Goal: Task Accomplishment & Management: Manage account settings

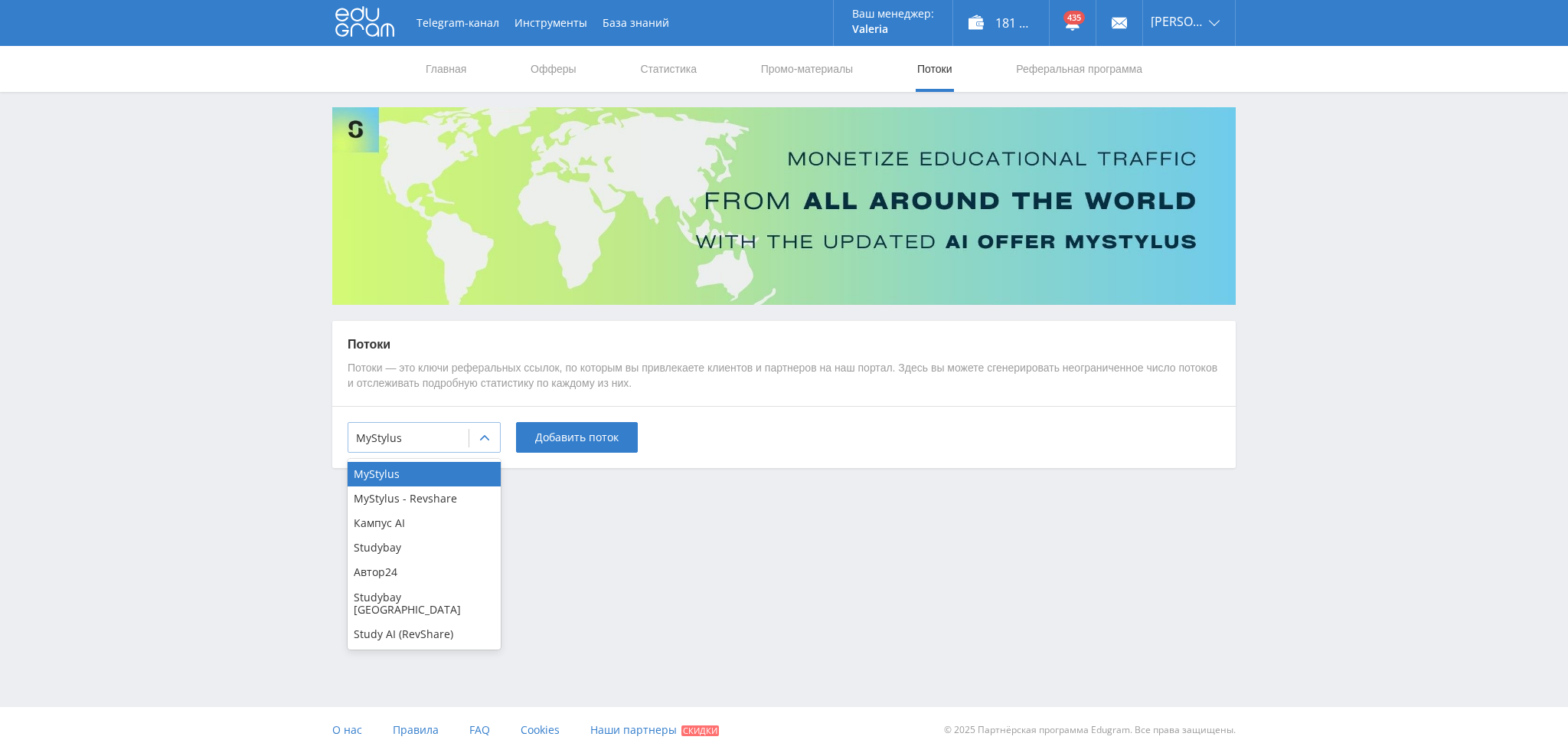
click at [449, 450] on div "MyStylus" at bounding box center [424, 437] width 154 height 31
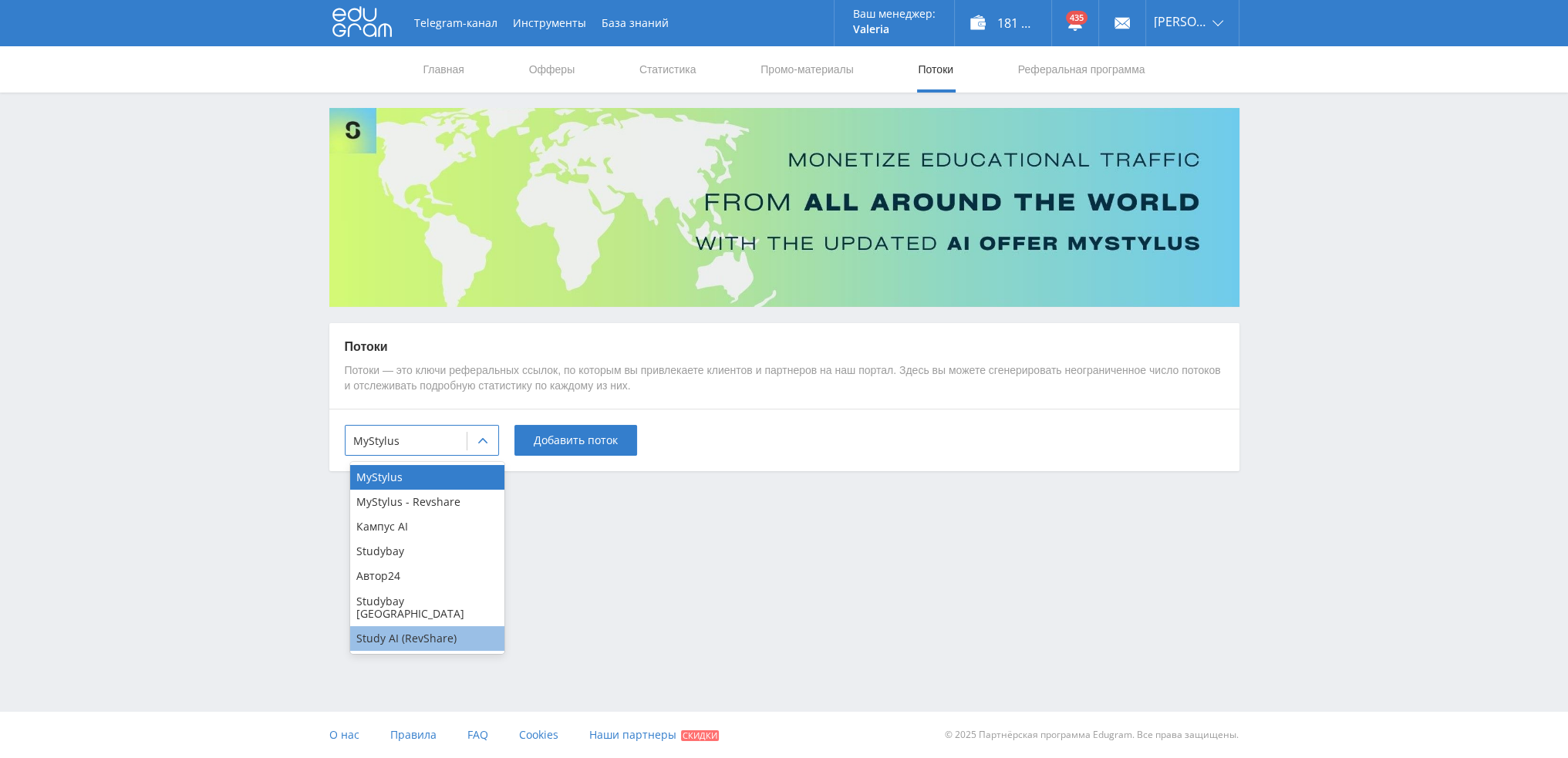
click at [413, 630] on div "Study AI (RevShare)" at bounding box center [428, 639] width 155 height 25
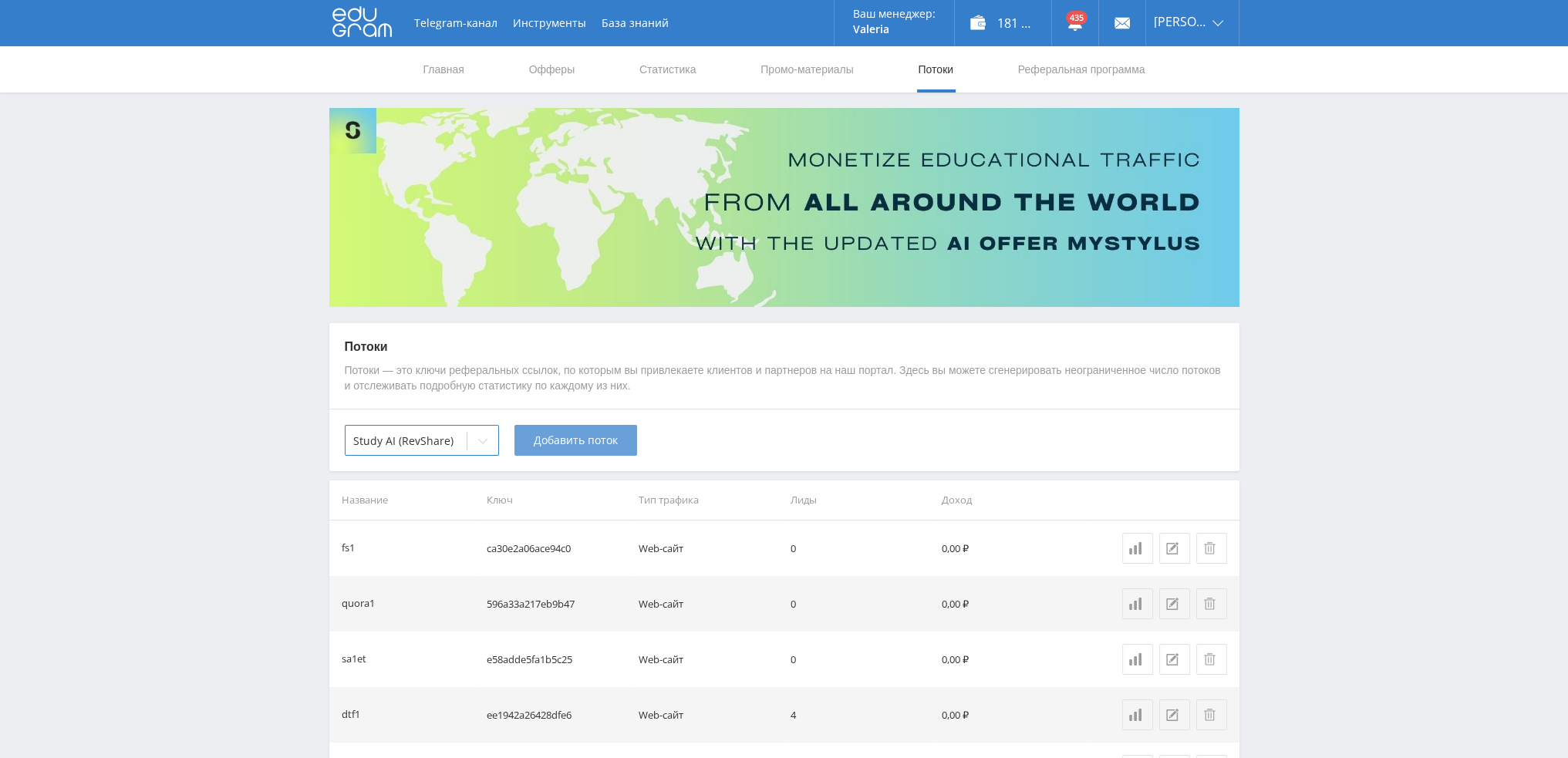
click at [574, 442] on span "Добавить поток" at bounding box center [576, 440] width 85 height 12
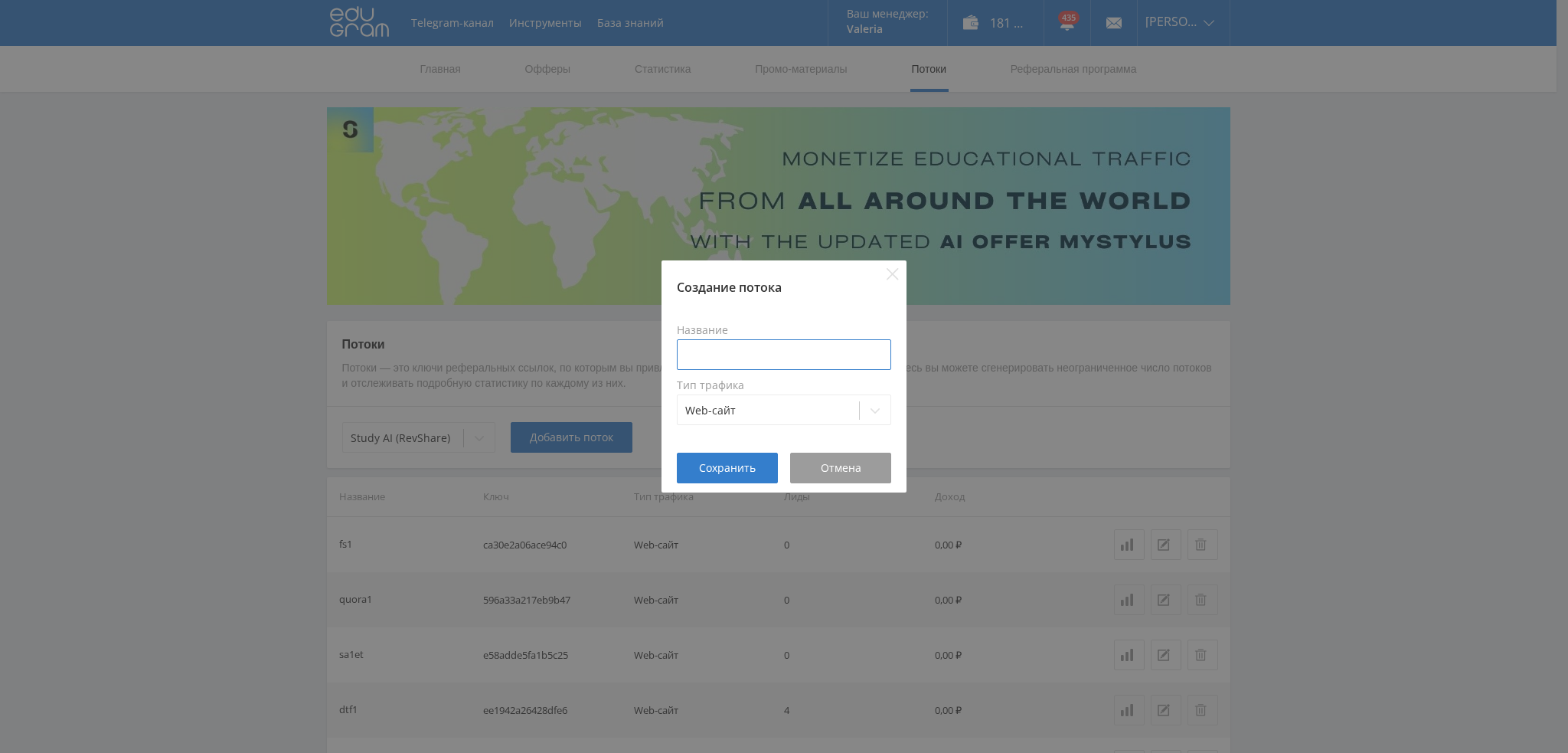
click at [787, 352] on input at bounding box center [784, 355] width 215 height 31
type input "d"
type input "botkursgpt5"
click at [730, 471] on span "Сохранить" at bounding box center [727, 468] width 56 height 12
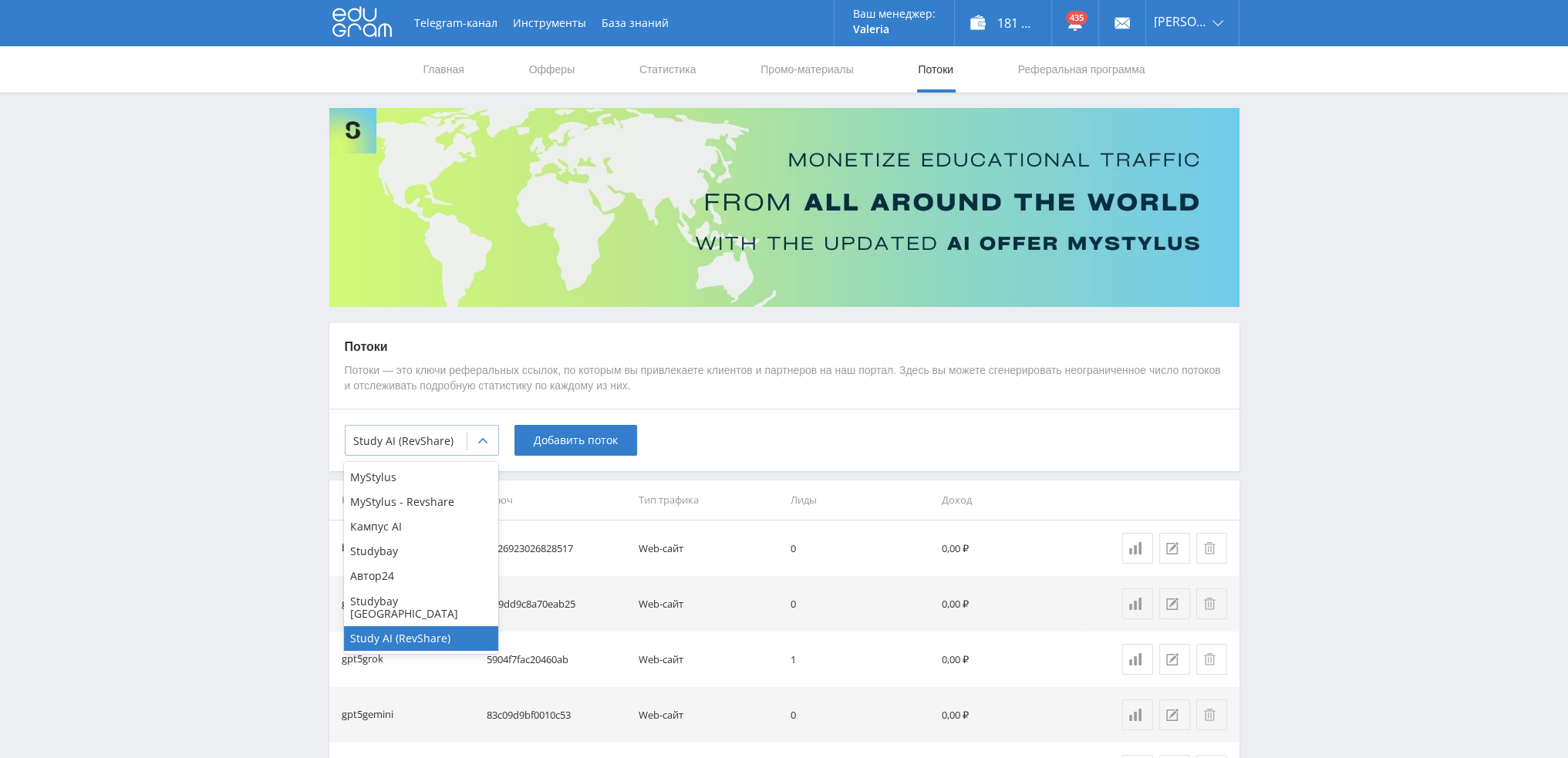
click at [453, 443] on div at bounding box center [406, 441] width 106 height 15
click at [406, 532] on div "Кампус AI" at bounding box center [421, 527] width 155 height 25
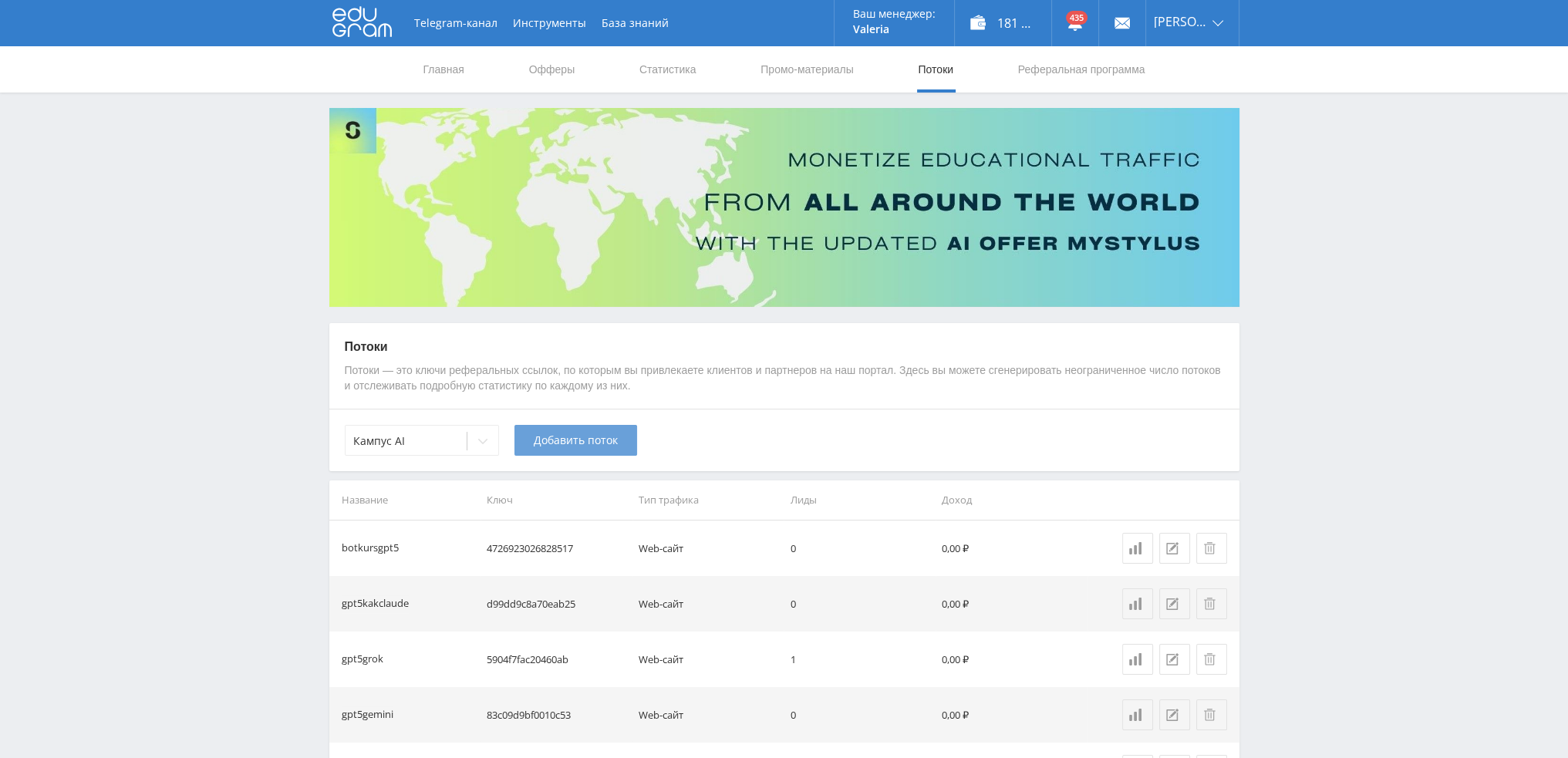
click at [577, 440] on span "Добавить поток" at bounding box center [576, 440] width 85 height 12
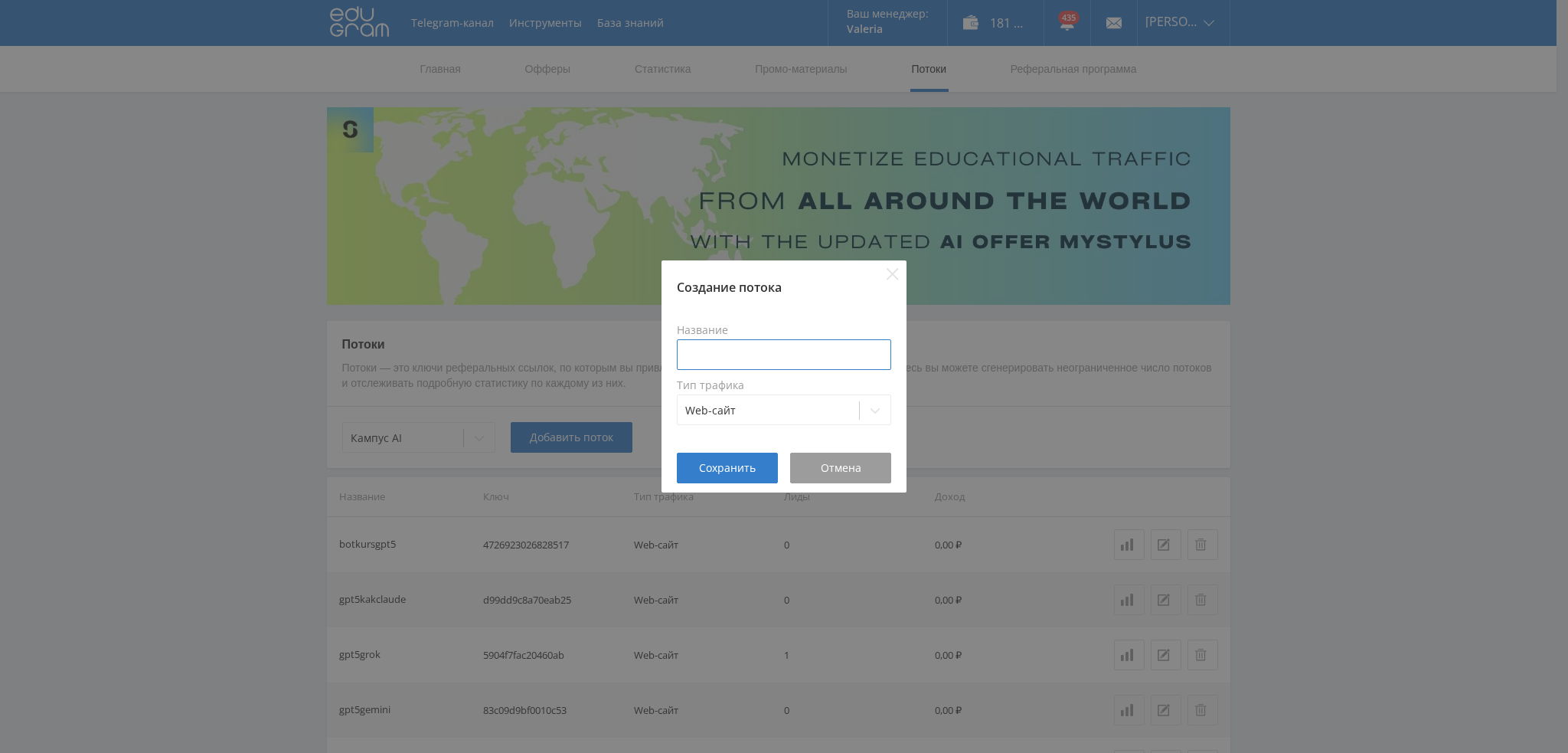
click at [751, 368] on input at bounding box center [784, 355] width 215 height 31
type input "b"
type input "pika1botkurs"
click at [729, 467] on span "Сохранить" at bounding box center [727, 468] width 56 height 12
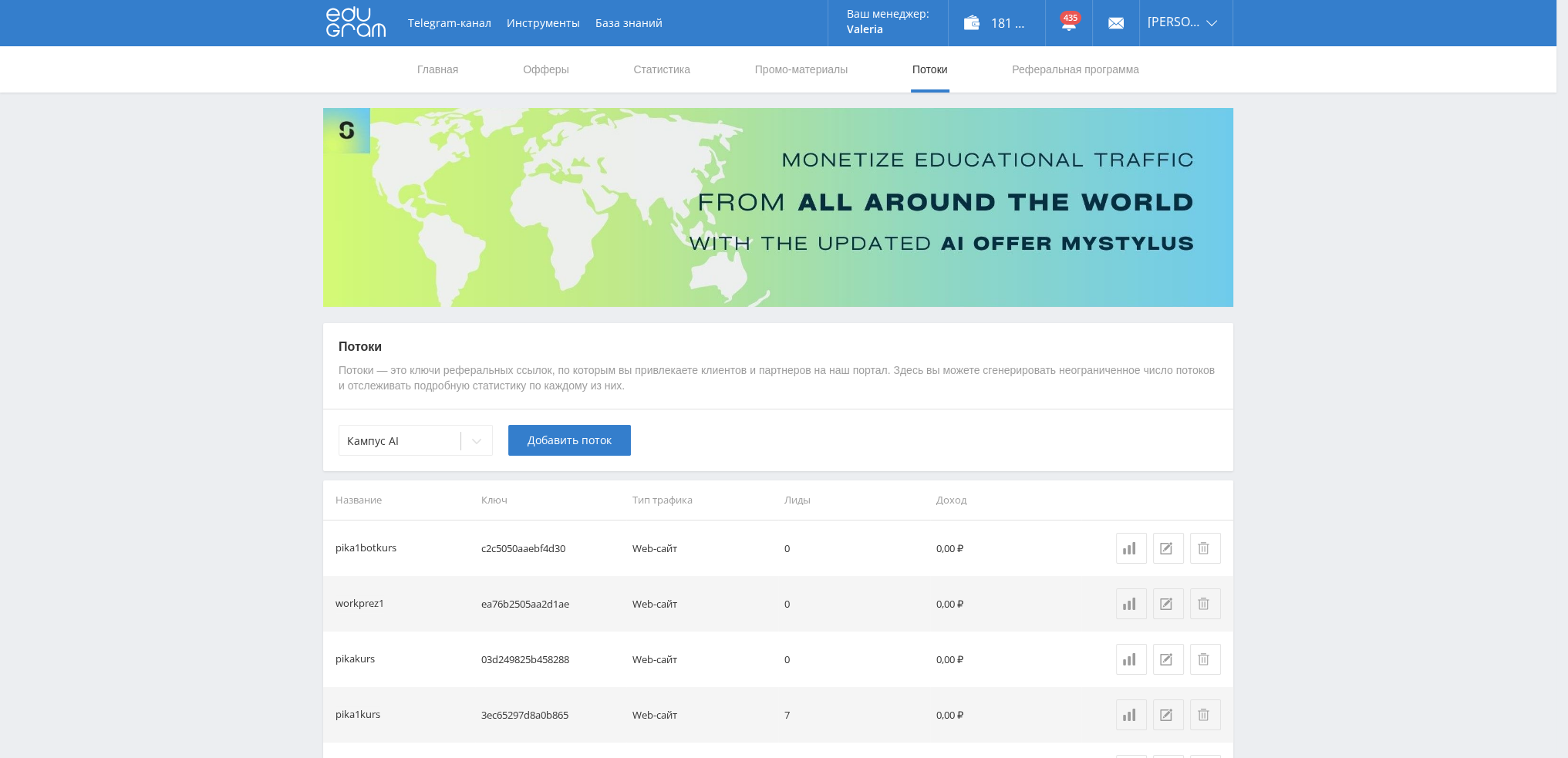
click at [435, 450] on div "Кампус AI" at bounding box center [400, 441] width 121 height 21
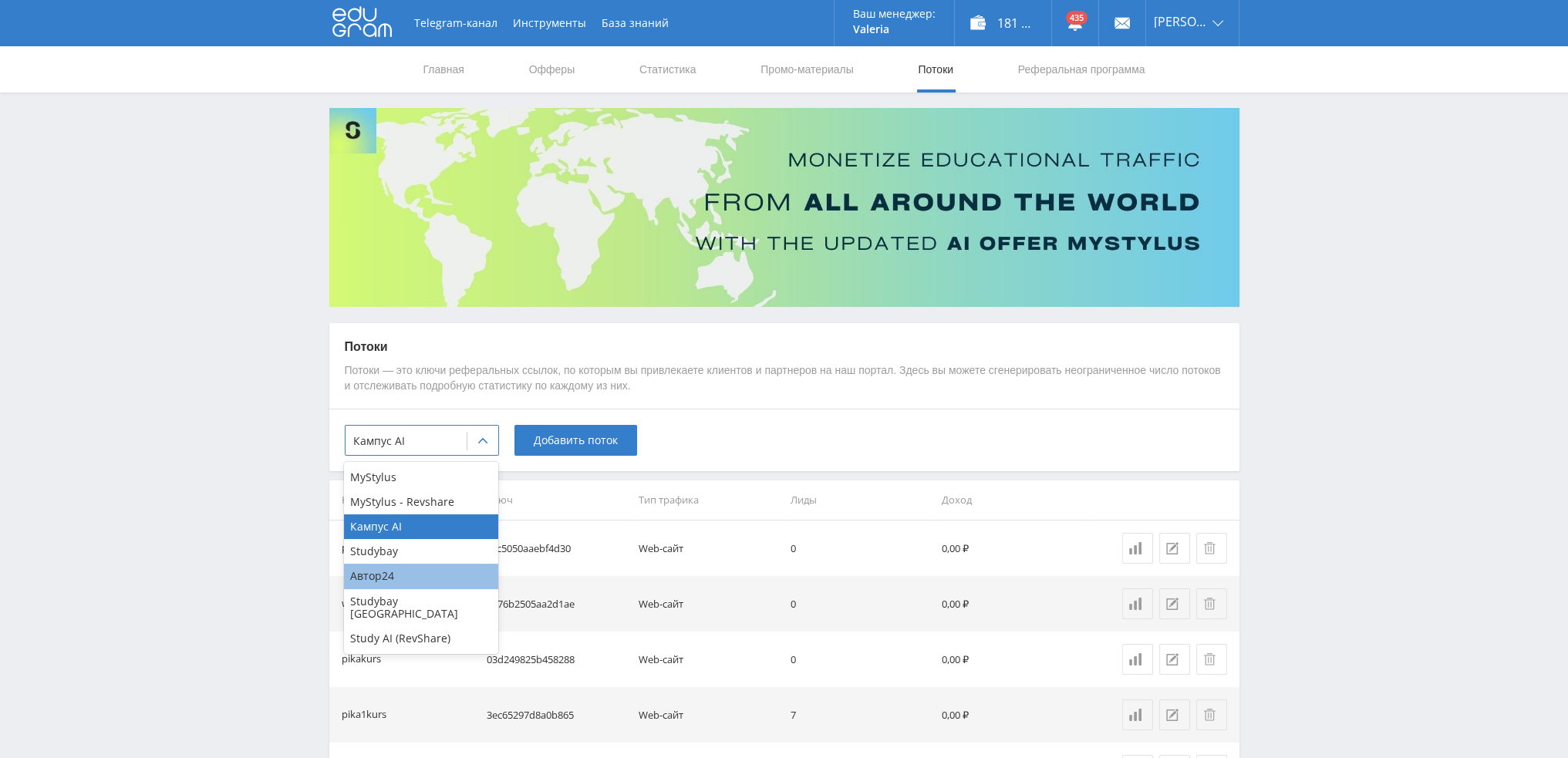
click at [410, 576] on div "Автор24" at bounding box center [421, 576] width 155 height 25
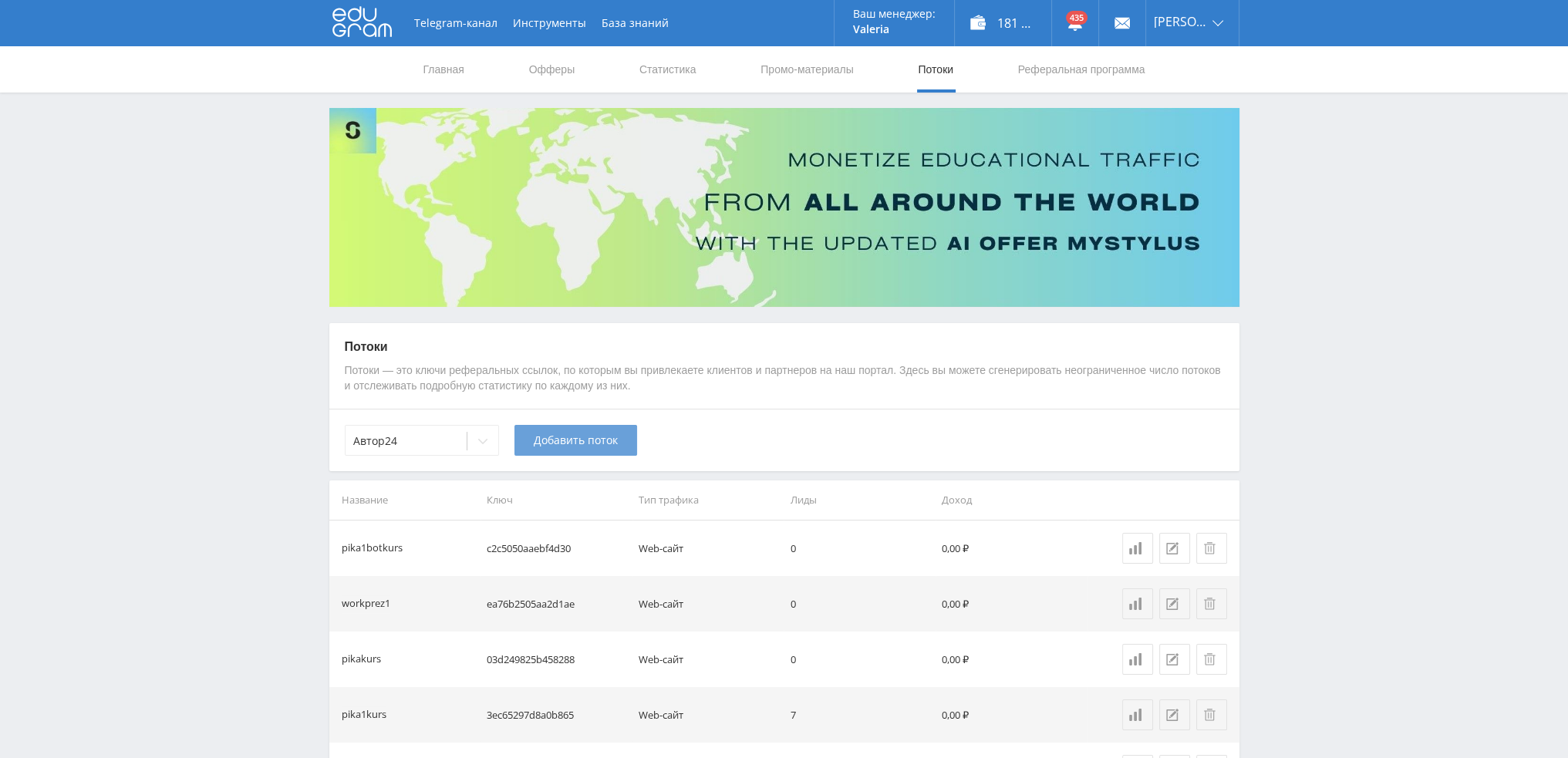
click at [575, 446] on span "Добавить поток" at bounding box center [576, 440] width 85 height 12
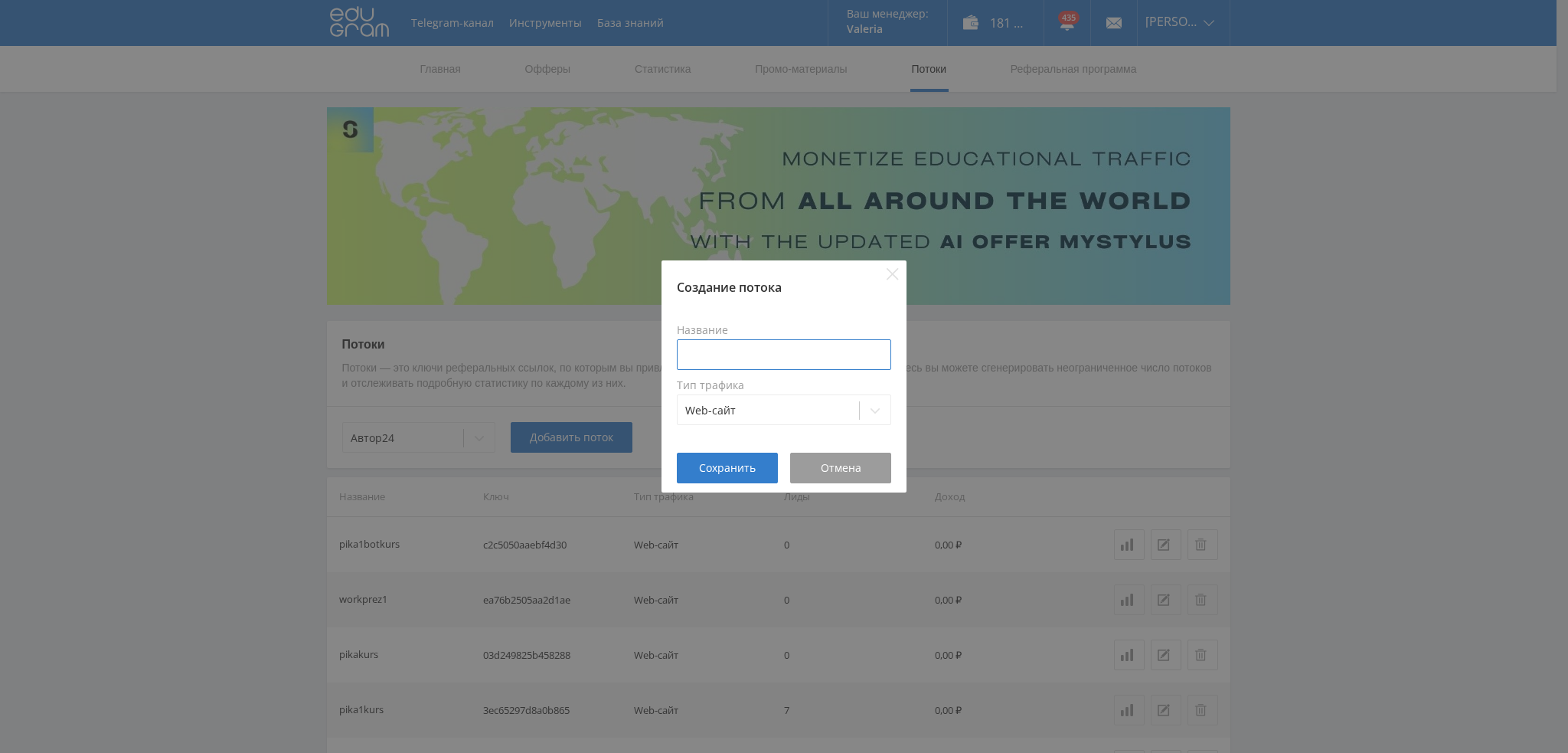
click at [732, 350] on input at bounding box center [784, 355] width 215 height 31
type input "pika1botkurs"
click at [713, 460] on button "Сохранить" at bounding box center [728, 469] width 101 height 31
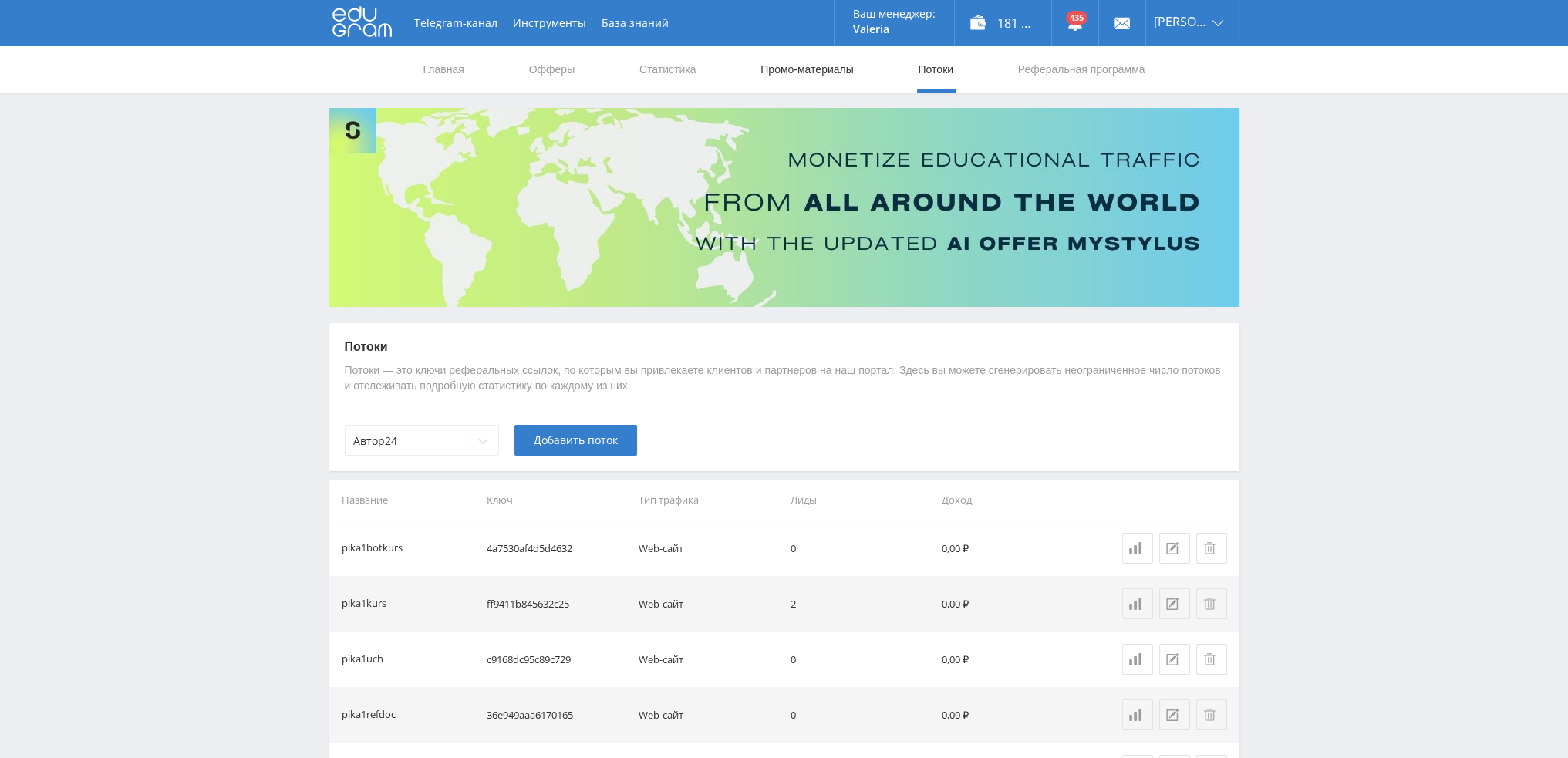
click at [803, 64] on link "Промо-материалы" at bounding box center [807, 69] width 96 height 46
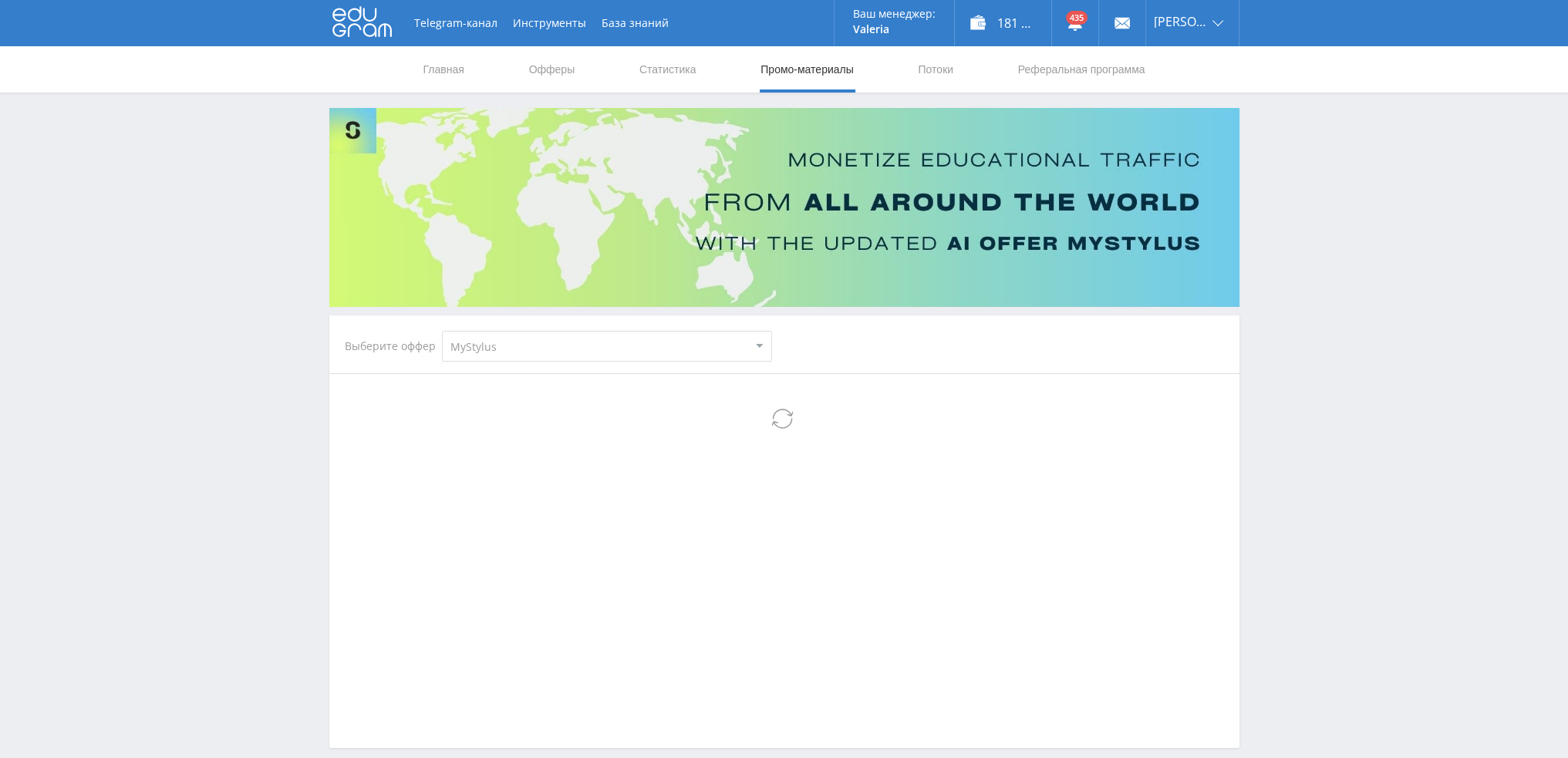
click at [493, 354] on select "MyStylus MyStylus - Revshare Кампус AI Studybay Автор24 Studybay [GEOGRAPHIC_DA…" at bounding box center [607, 346] width 331 height 31
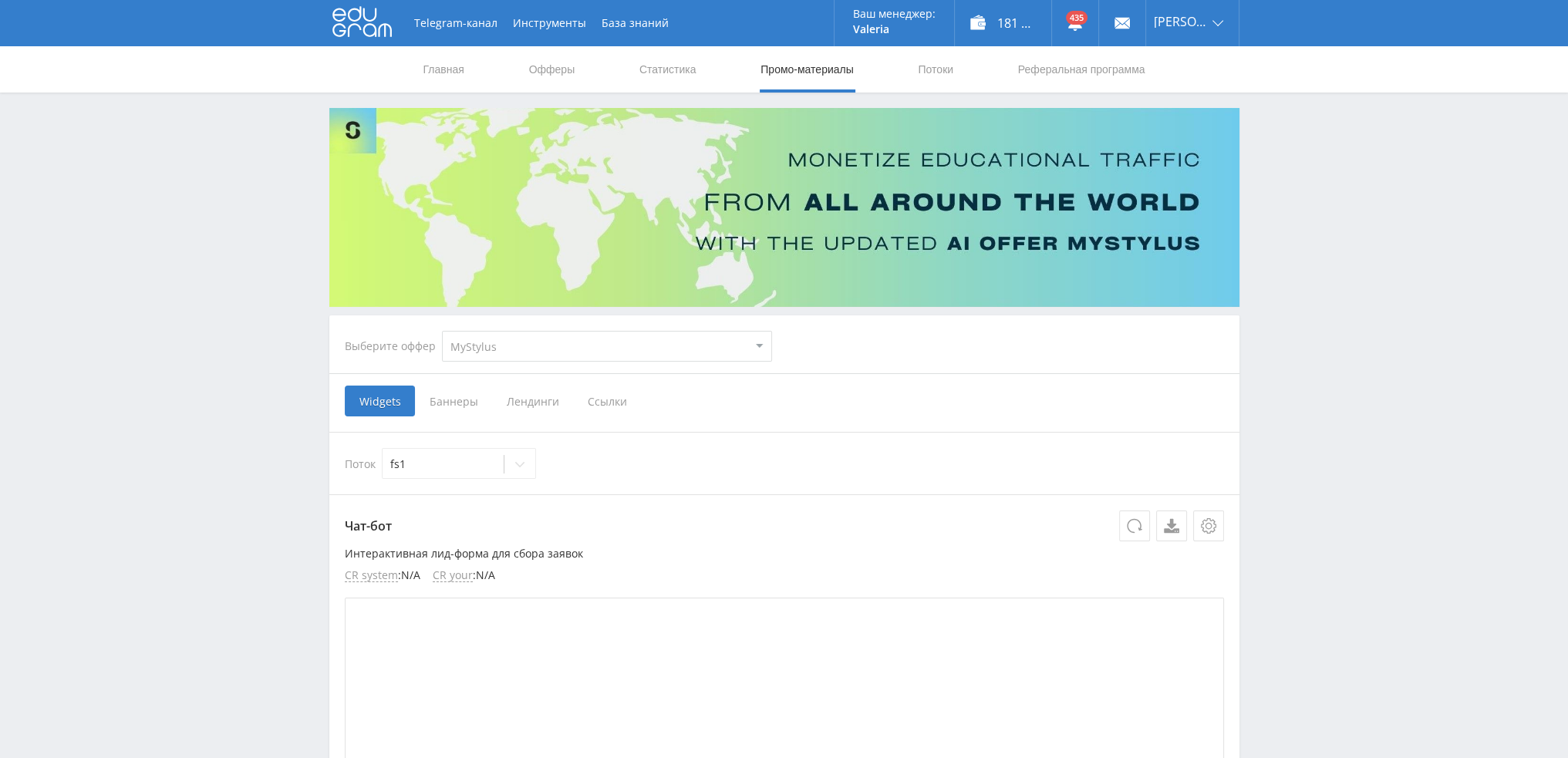
click at [519, 348] on select "MyStylus MyStylus - Revshare Кампус AI Studybay Автор24 Studybay [GEOGRAPHIC_DA…" at bounding box center [607, 346] width 331 height 31
select select "376"
click at [442, 330] on select "MyStylus MyStylus - Revshare Кампус AI Studybay Автор24 Studybay [GEOGRAPHIC_DA…" at bounding box center [607, 346] width 331 height 31
select select "376"
click at [426, 394] on span "Ссылки" at bounding box center [449, 401] width 68 height 31
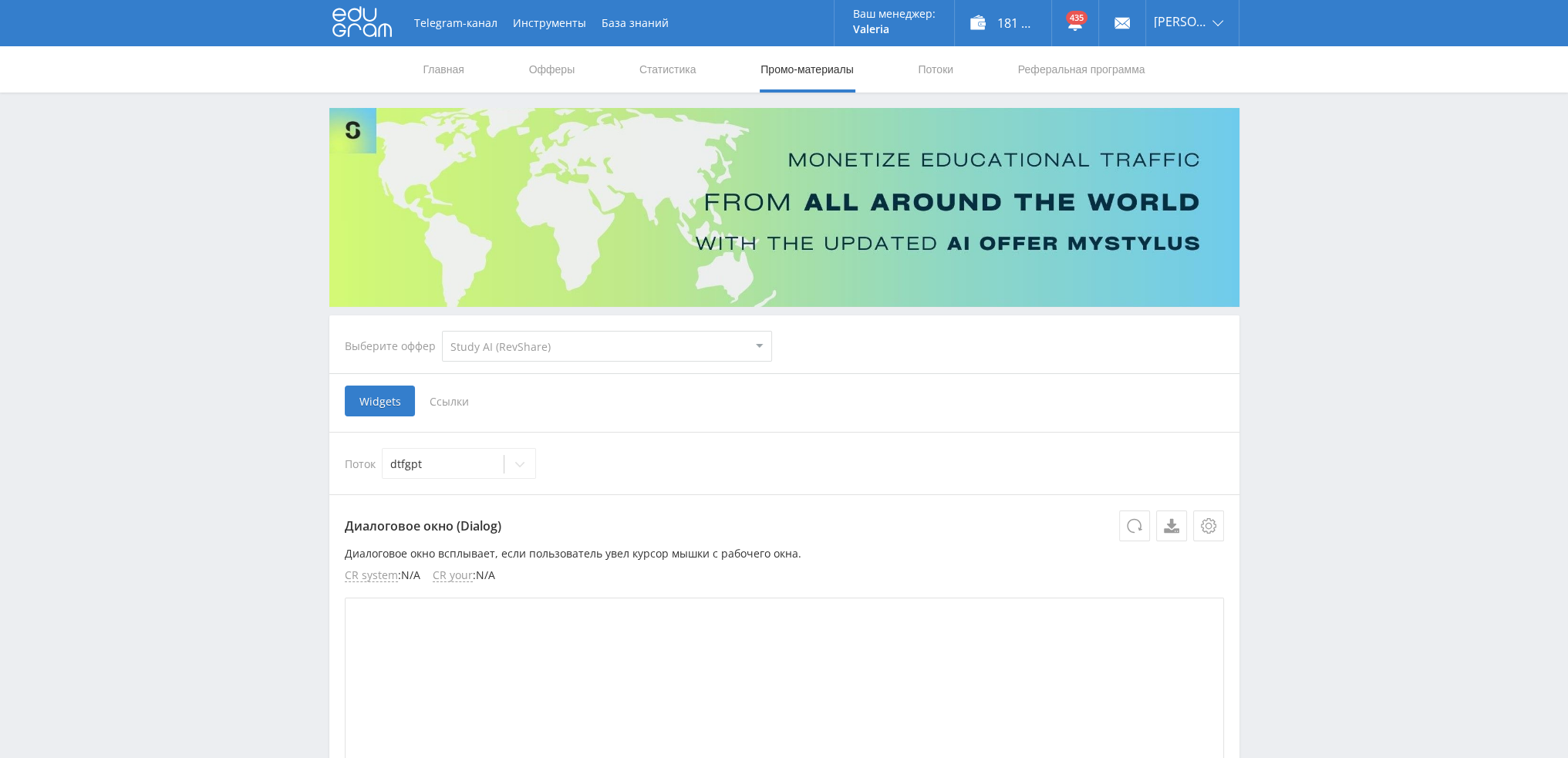
click at [0, 0] on input "Ссылки" at bounding box center [0, 0] width 0 height 0
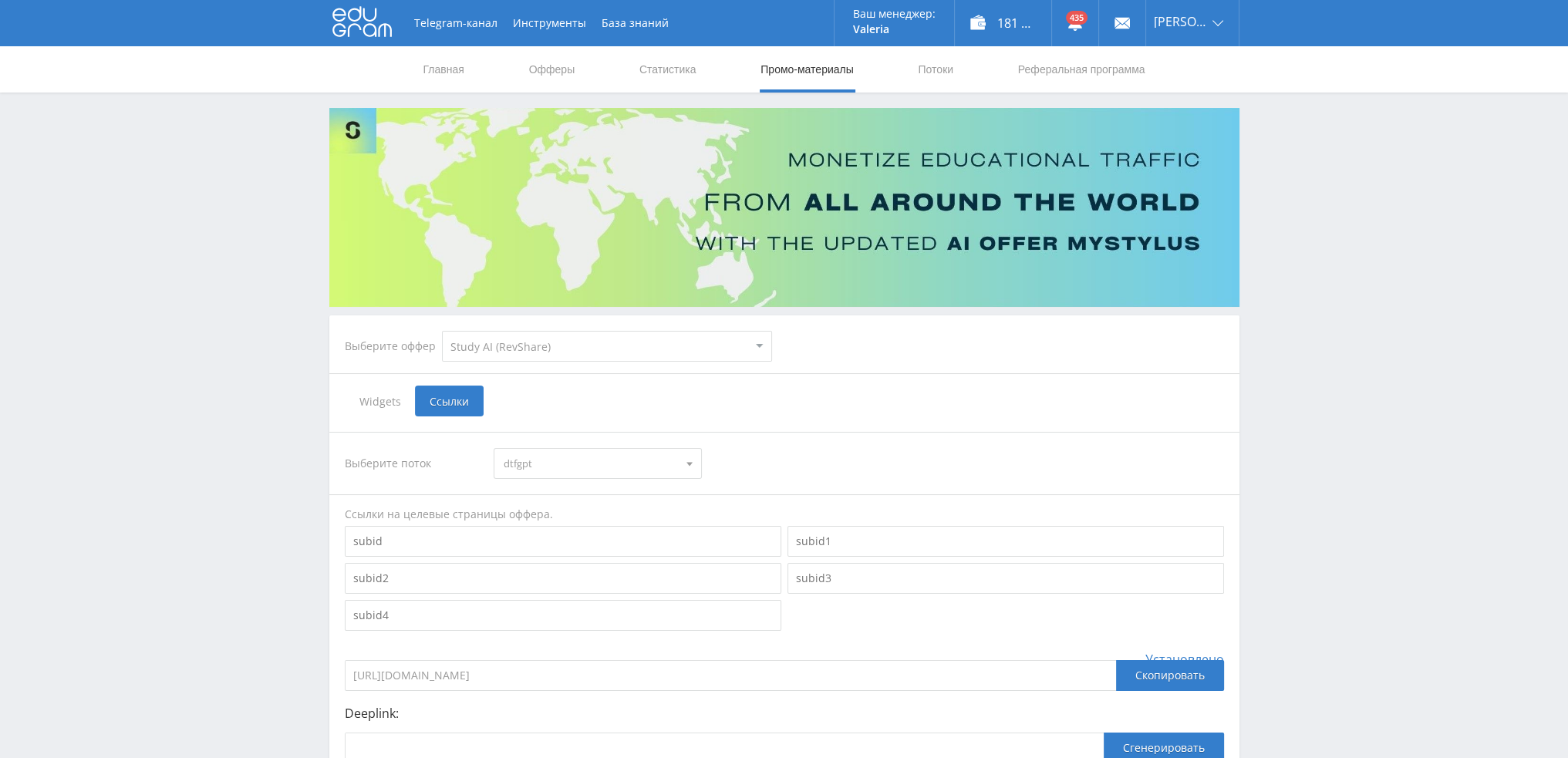
click at [626, 462] on span "dtfgpt" at bounding box center [590, 463] width 174 height 30
click at [647, 621] on button "pika1kursgpt" at bounding box center [598, 624] width 207 height 21
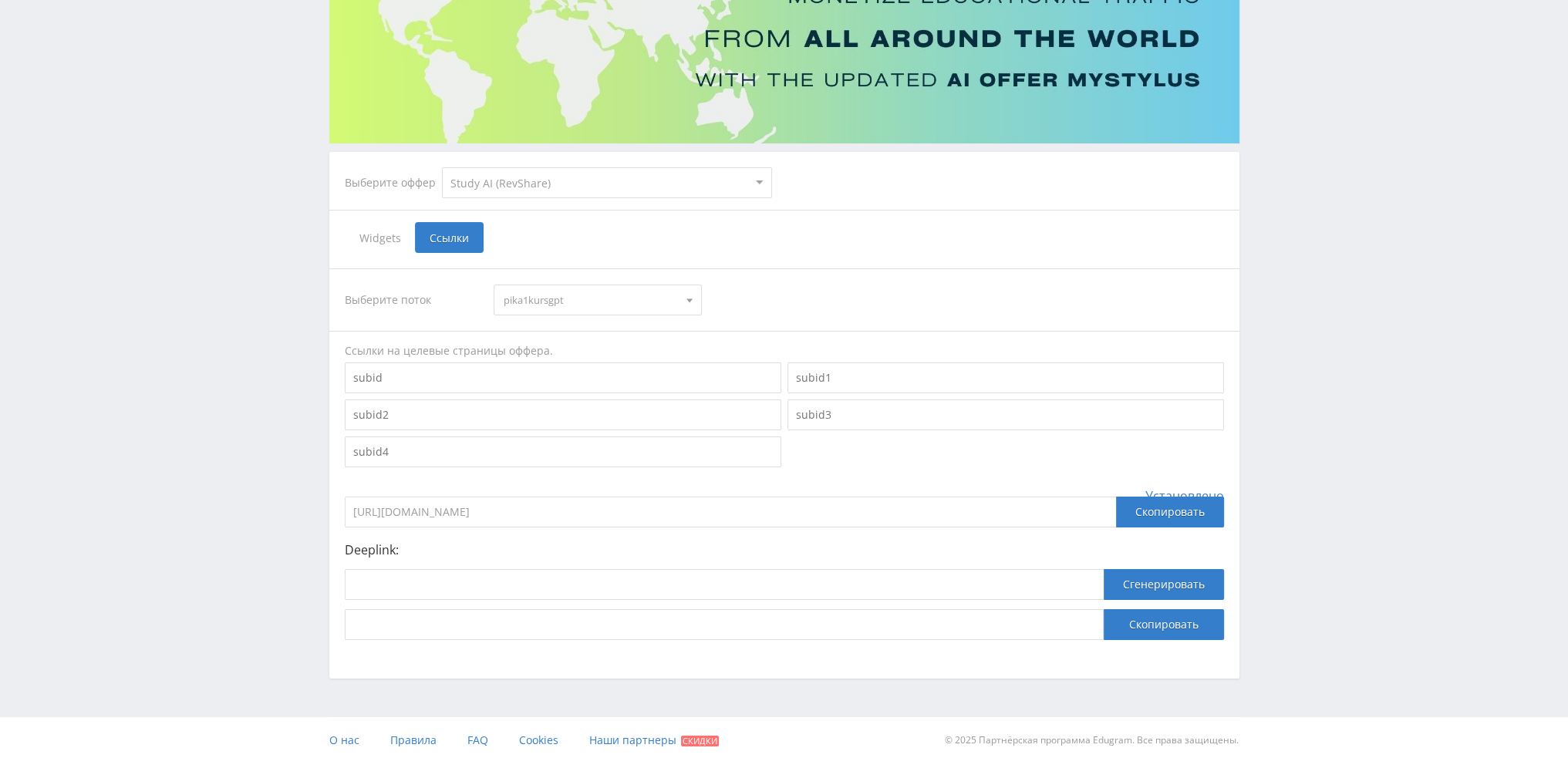
scroll to position [168, 0]
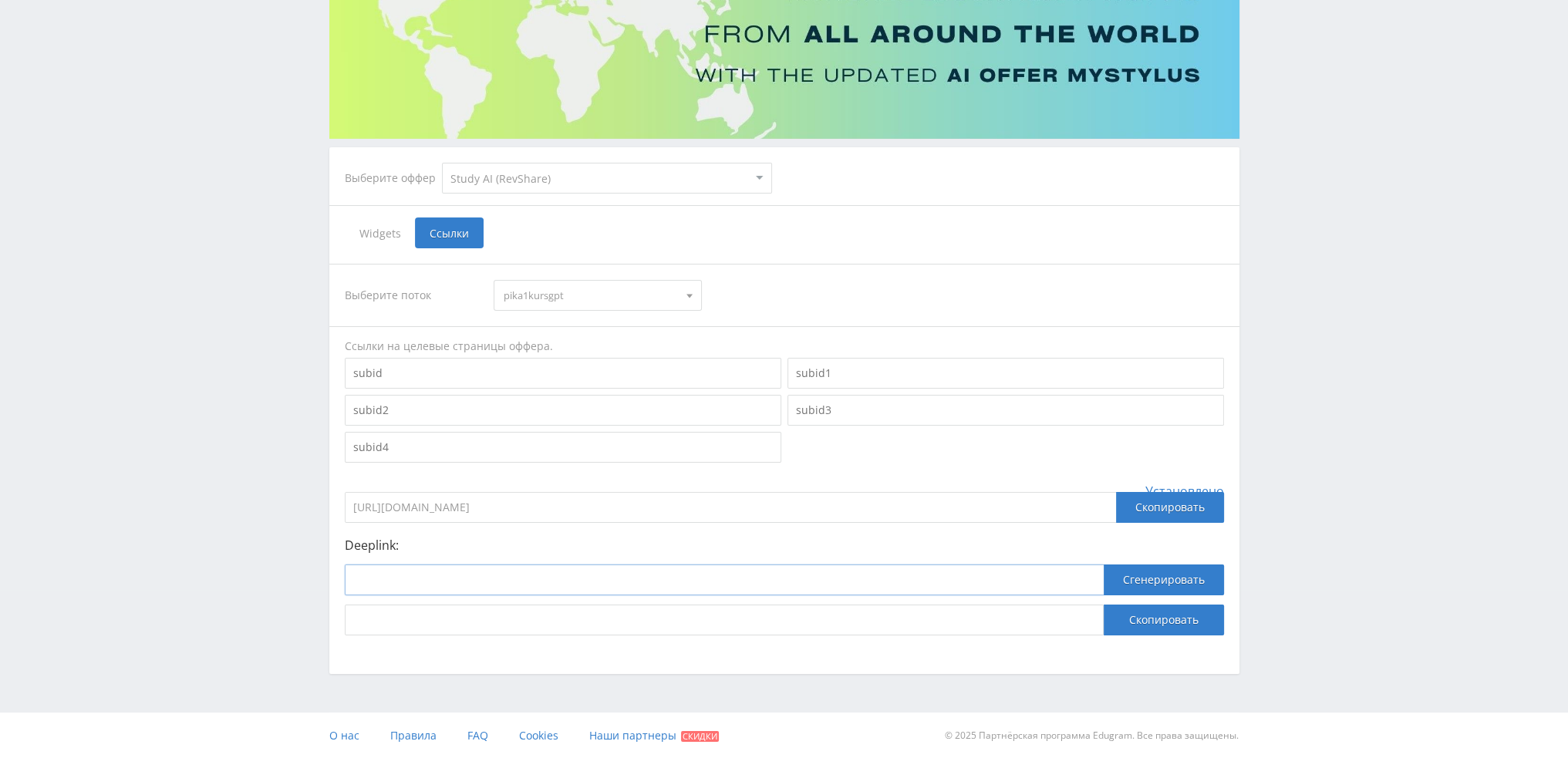
click at [618, 575] on input at bounding box center [724, 580] width 759 height 31
paste input "[URL]"
type input "[URL]"
click at [1161, 582] on button "Сгенерировать" at bounding box center [1164, 580] width 120 height 31
click at [1150, 621] on button "Скопировать" at bounding box center [1164, 620] width 120 height 31
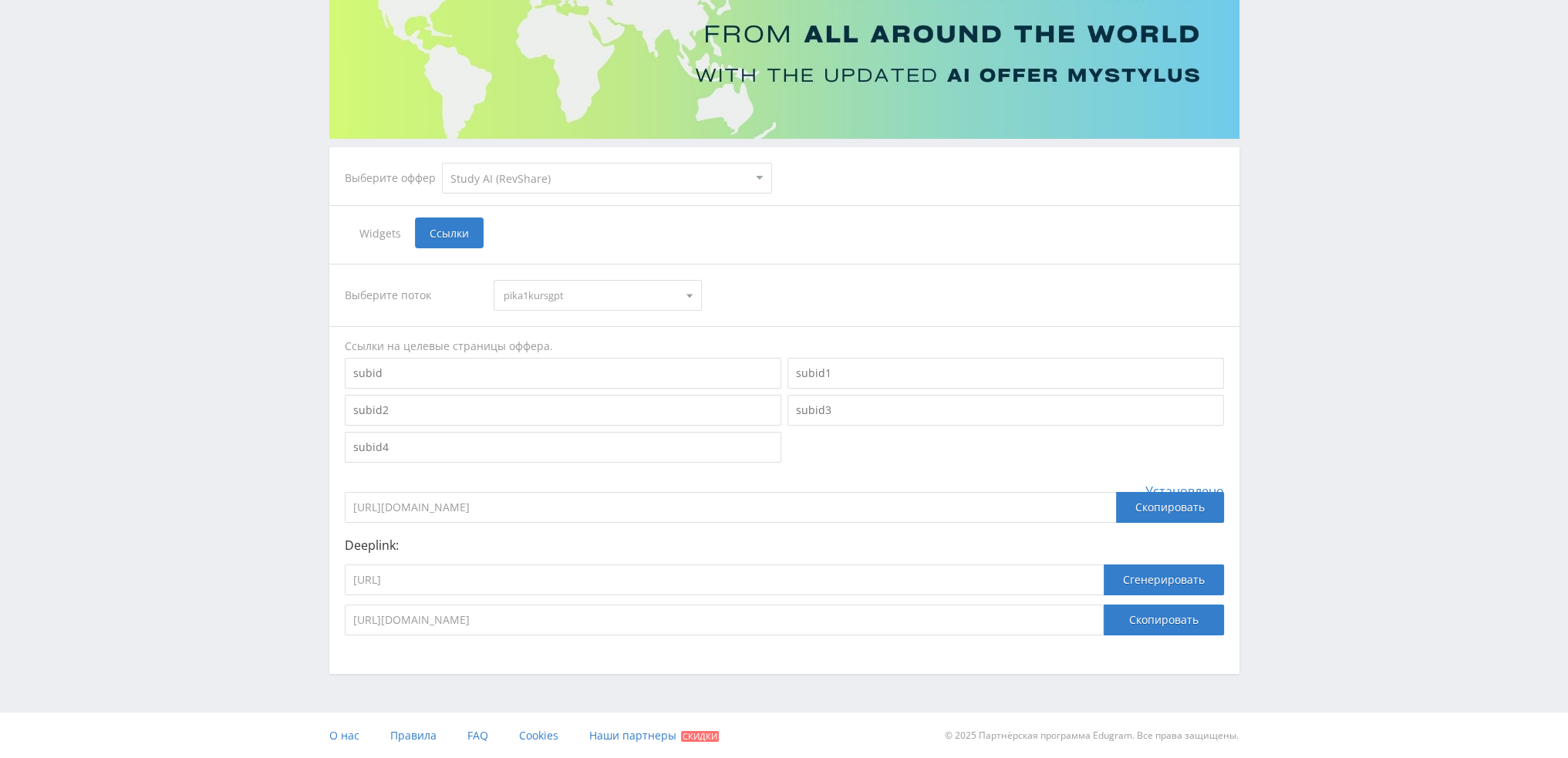
click at [1272, 330] on div "Telegram-канал Инструменты База знаний Ваш менеджер: [PERSON_NAME] [PERSON_NAME…" at bounding box center [784, 295] width 1568 height 927
click at [508, 180] on select "MyStylus MyStylus - Revshare Кампус AI Studybay Автор24 Studybay [GEOGRAPHIC_DA…" at bounding box center [607, 178] width 331 height 31
select select "1"
click at [442, 162] on select "MyStylus MyStylus - Revshare Кампус AI Studybay Автор24 Studybay [GEOGRAPHIC_DA…" at bounding box center [607, 178] width 331 height 31
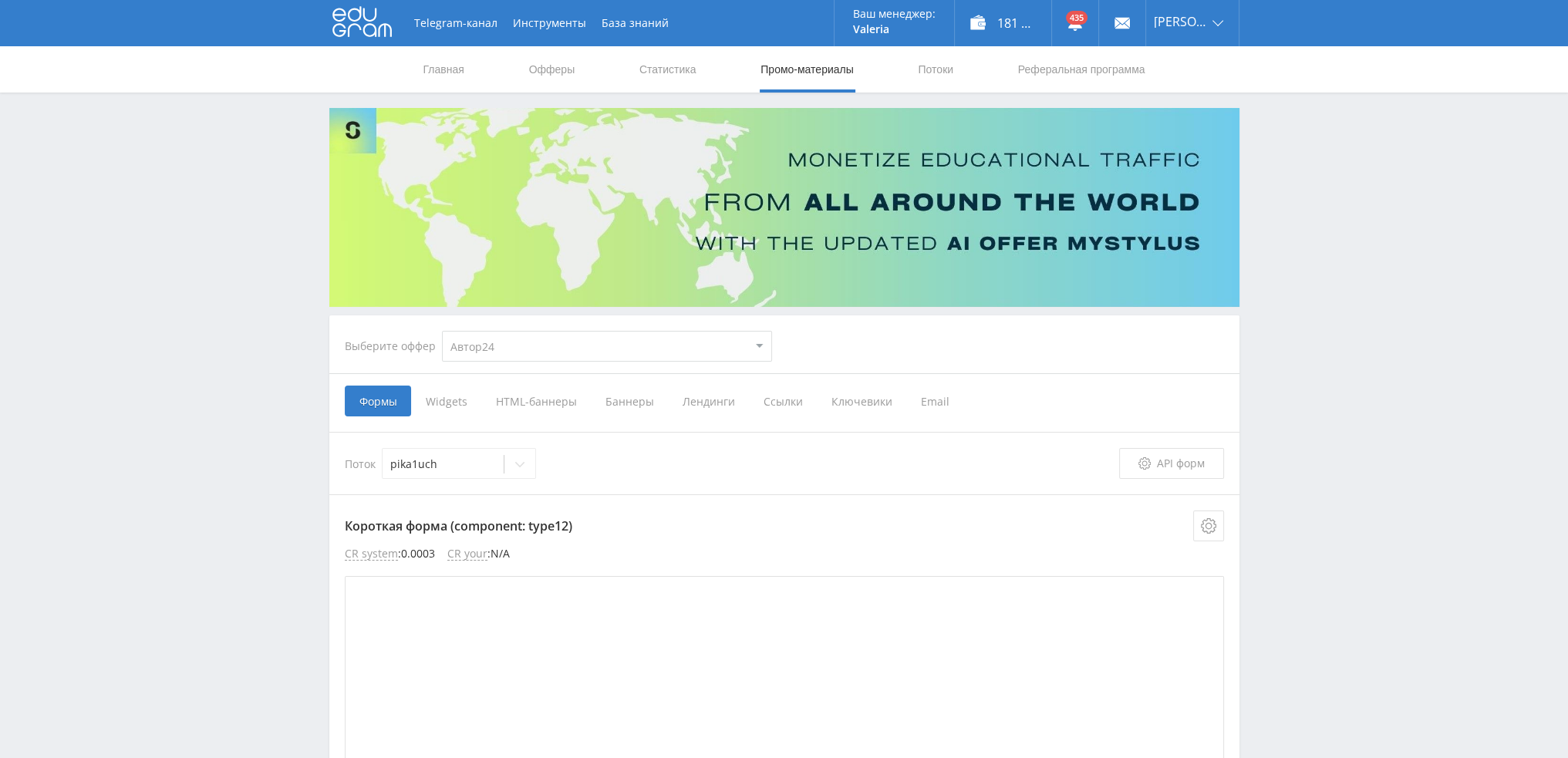
click at [785, 398] on span "Ссылки" at bounding box center [783, 401] width 68 height 31
click at [0, 0] on input "Ссылки" at bounding box center [0, 0] width 0 height 0
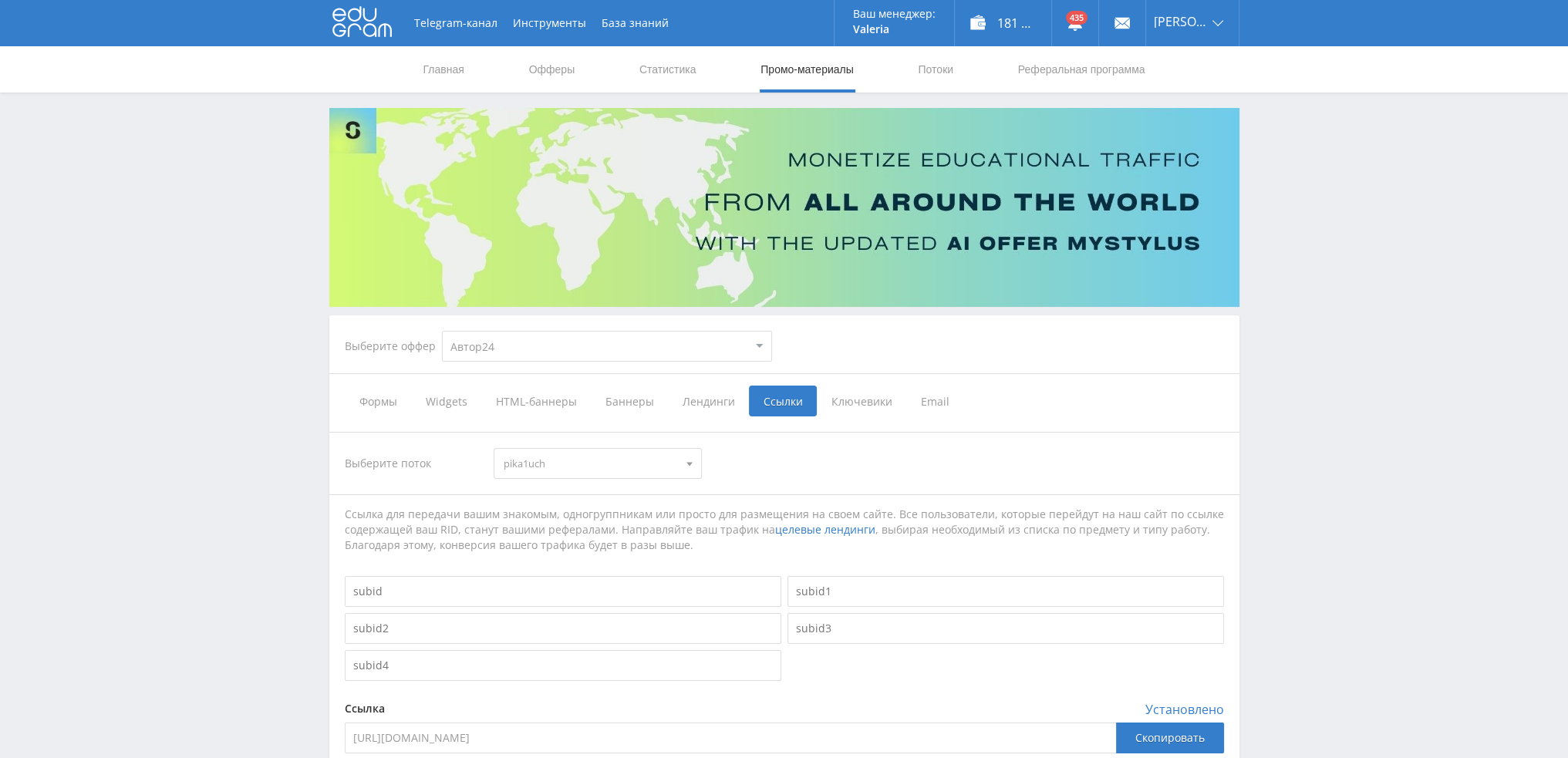
click at [544, 470] on span "pika1uch" at bounding box center [590, 463] width 174 height 30
click at [597, 555] on button "pika1botkurs" at bounding box center [598, 557] width 207 height 21
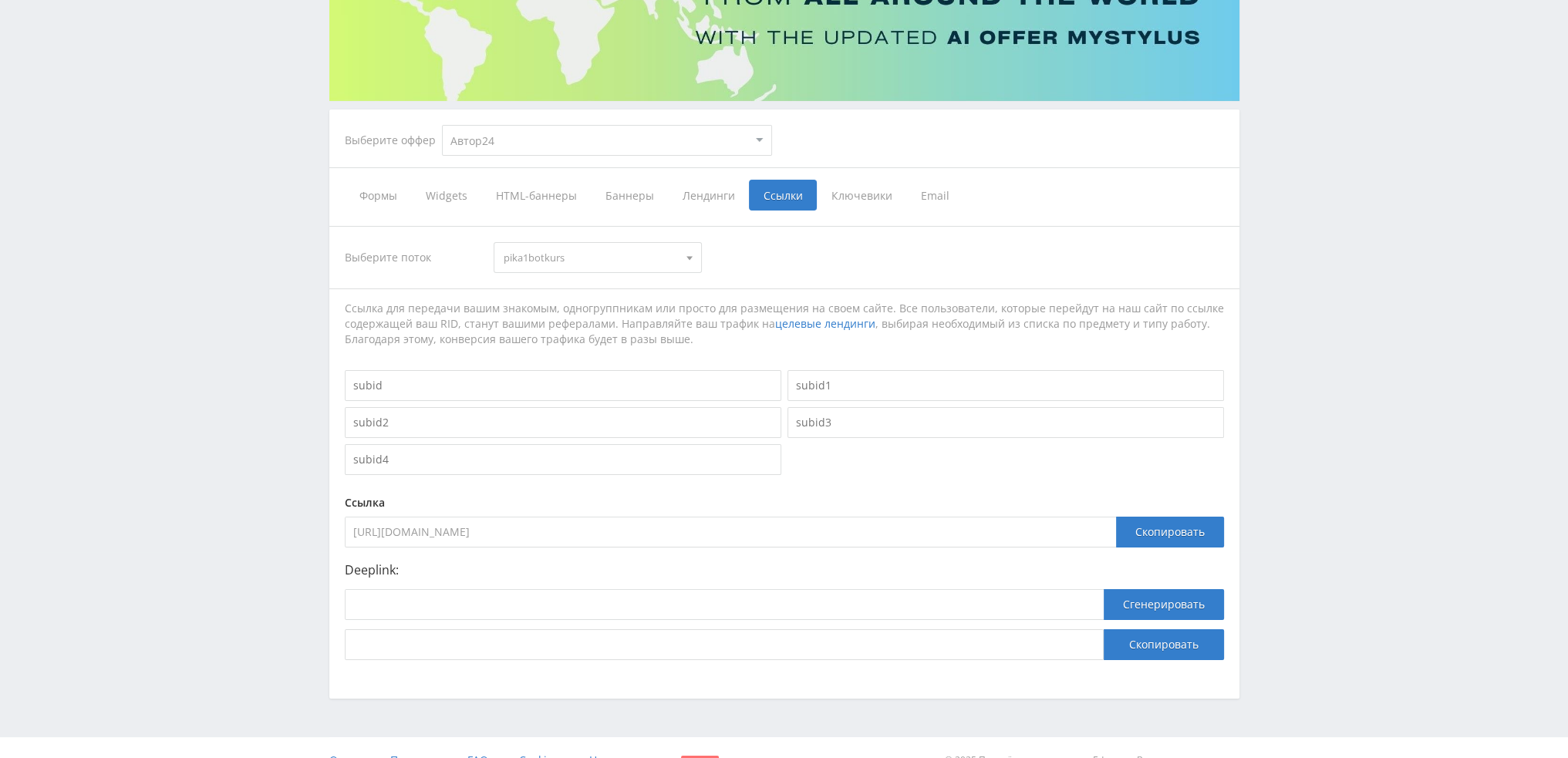
scroll to position [231, 0]
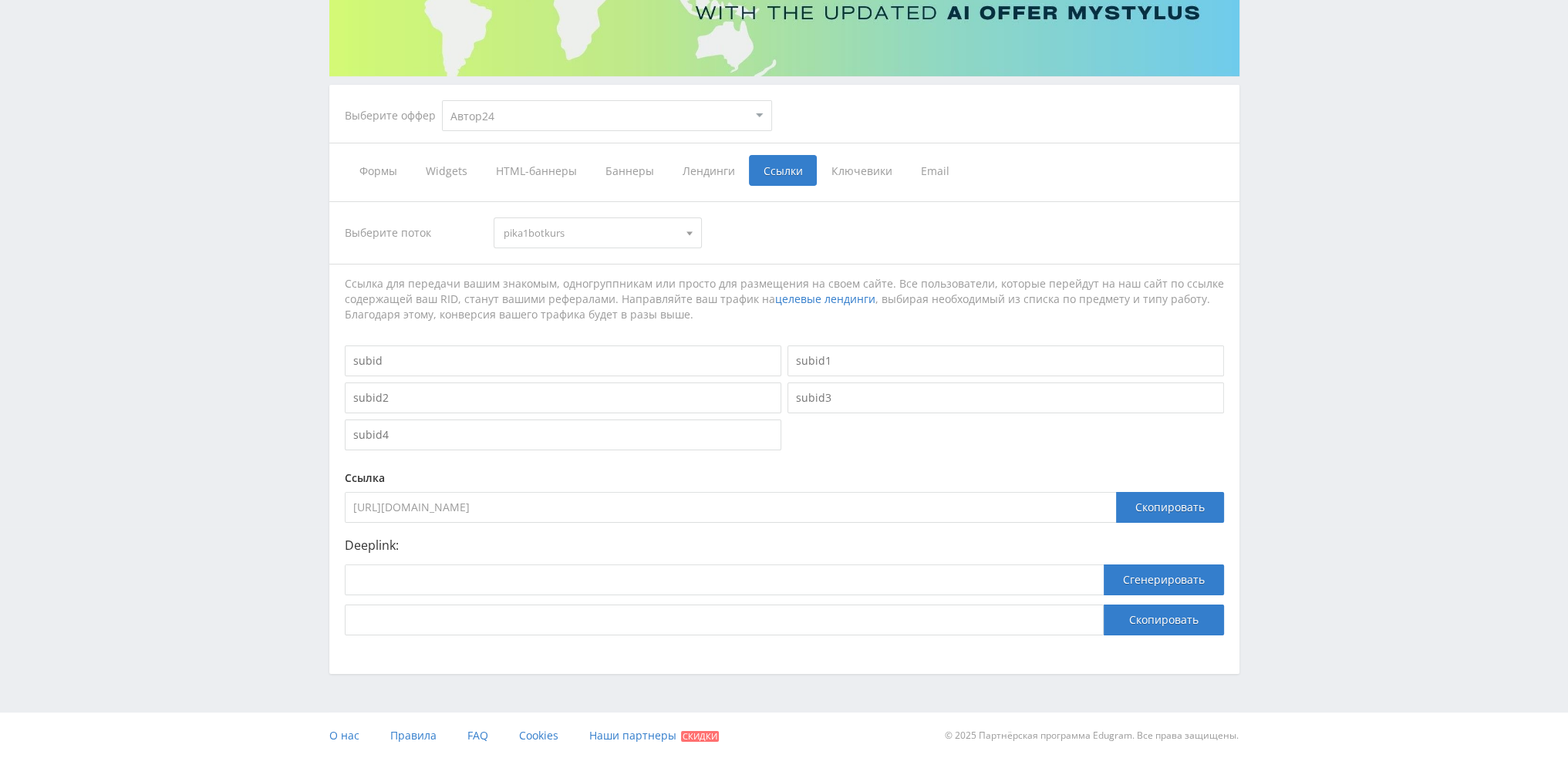
drag, startPoint x: 691, startPoint y: 514, endPoint x: 257, endPoint y: 511, distance: 434.0
click at [257, 511] on div "Telegram-канал Инструменты База знаний Ваш менеджер: [PERSON_NAME] [PERSON_NAME…" at bounding box center [784, 264] width 1568 height 990
click at [1410, 182] on div "Telegram-канал Инструменты База знаний Ваш менеджер: [PERSON_NAME] [PERSON_NAME…" at bounding box center [784, 264] width 1568 height 990
drag, startPoint x: 518, startPoint y: 135, endPoint x: 518, endPoint y: 126, distance: 9.0
click at [518, 134] on div "Выберите оффер MyStylus MyStylus - Revshare Кампус AI Studybay Автор24 Studybay…" at bounding box center [558, 116] width 453 height 56
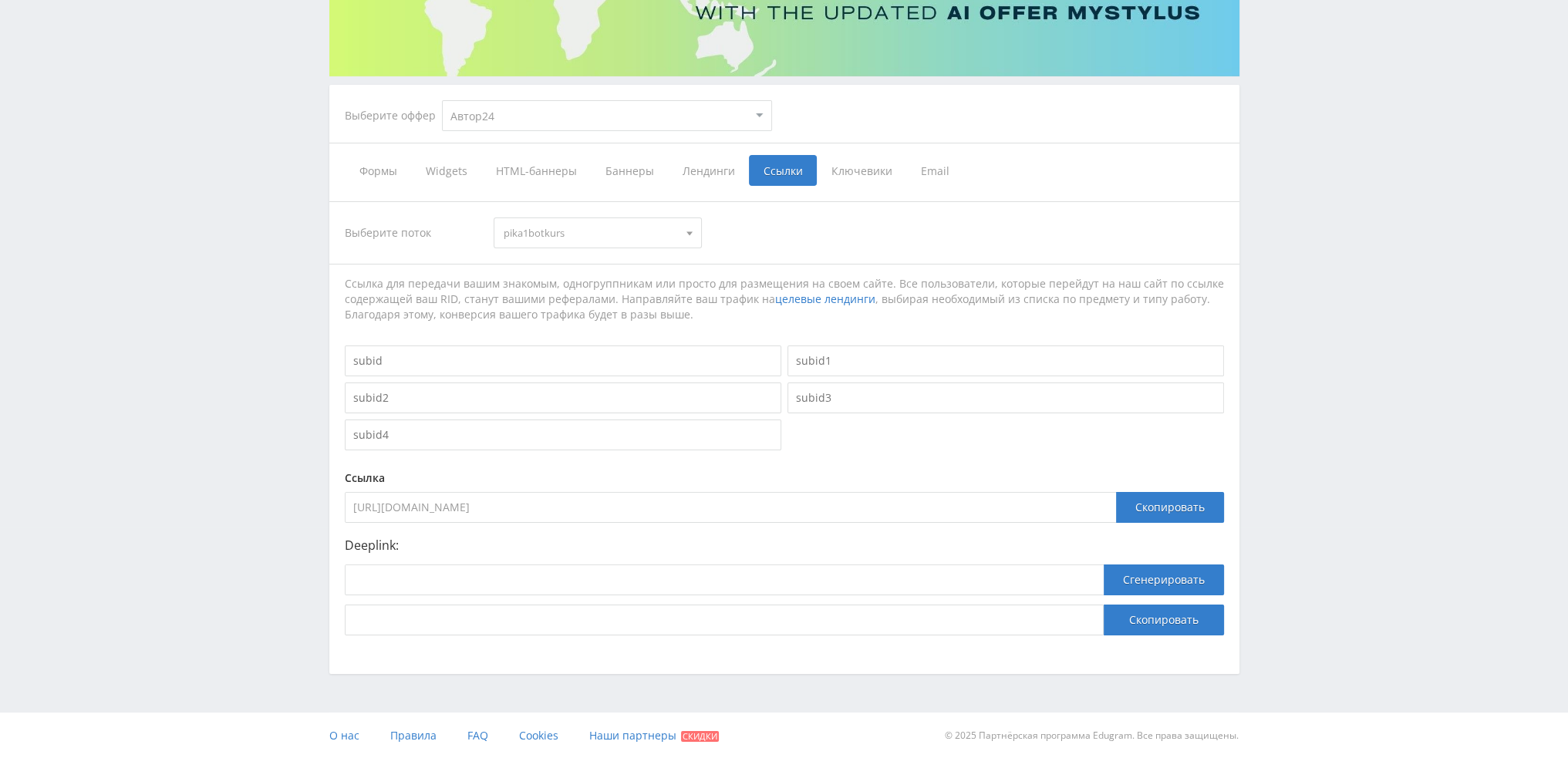
click at [516, 126] on select "MyStylus MyStylus - Revshare Кампус AI Studybay Автор24 Studybay [GEOGRAPHIC_DA…" at bounding box center [607, 115] width 331 height 31
select select "340"
click at [442, 100] on select "MyStylus MyStylus - Revshare Кампус AI Studybay Автор24 Studybay [GEOGRAPHIC_DA…" at bounding box center [607, 115] width 331 height 31
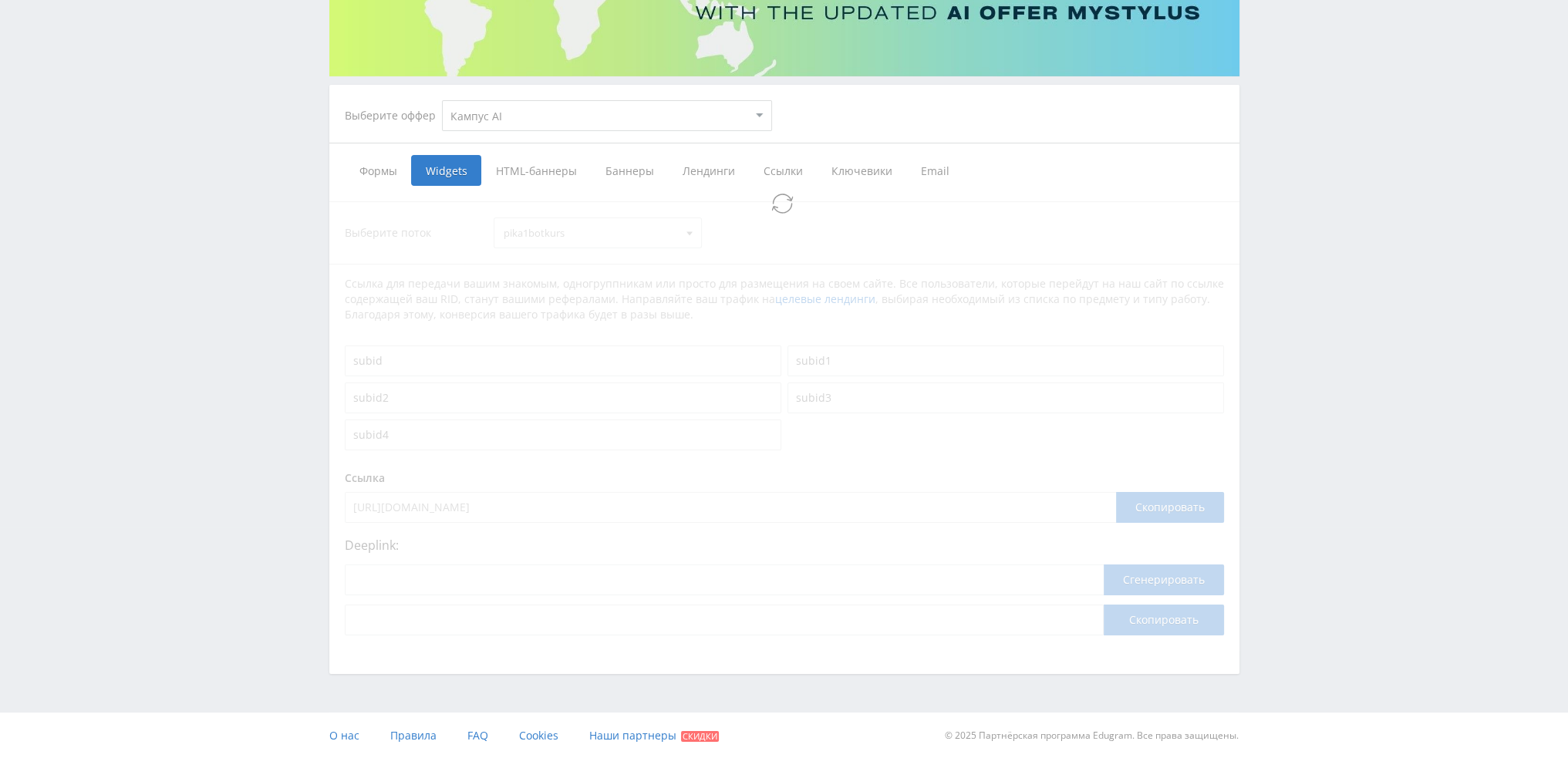
select select "340"
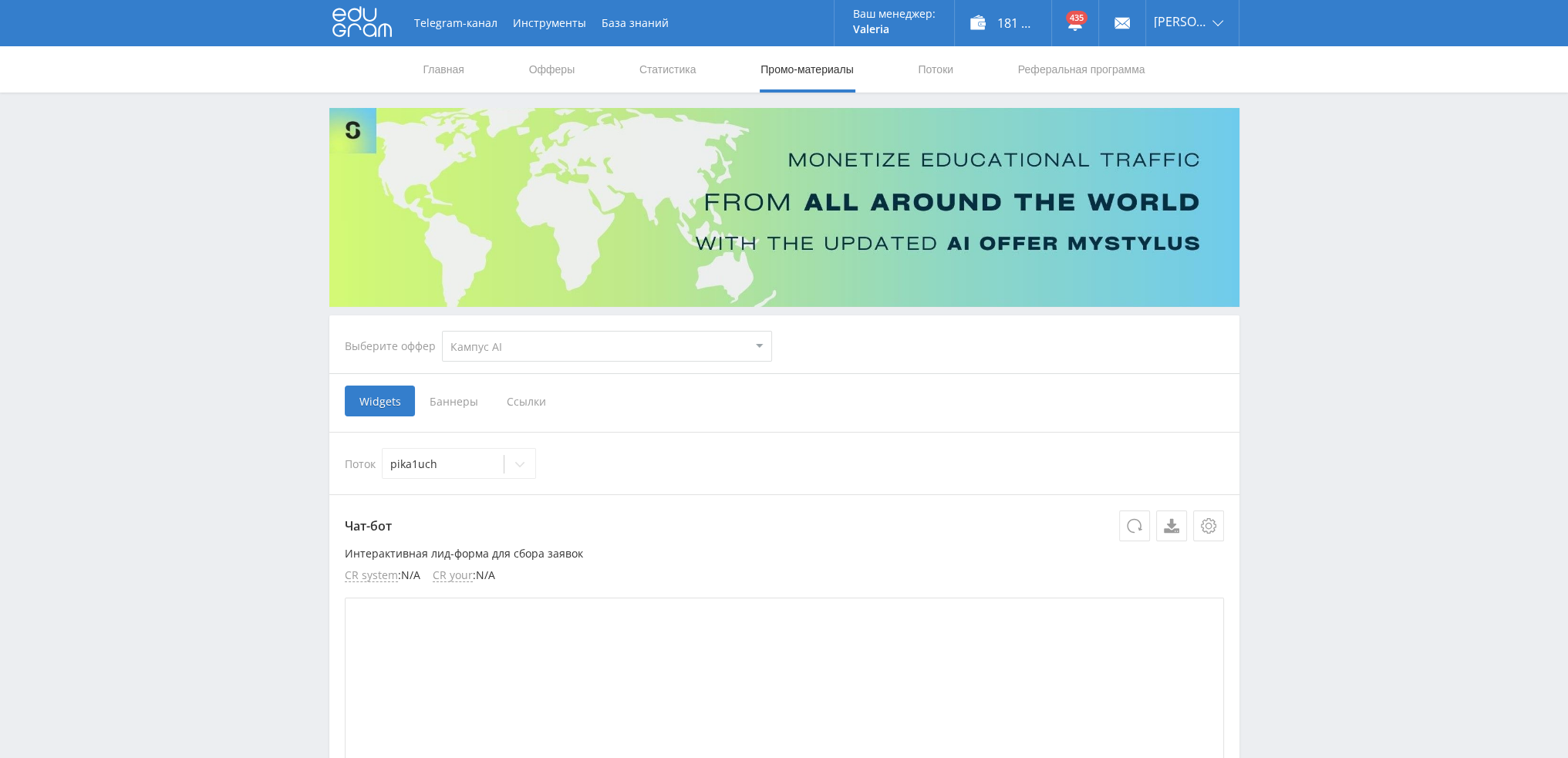
click at [528, 393] on span "Ссылки" at bounding box center [526, 401] width 68 height 31
click at [0, 0] on input "Ссылки" at bounding box center [0, 0] width 0 height 0
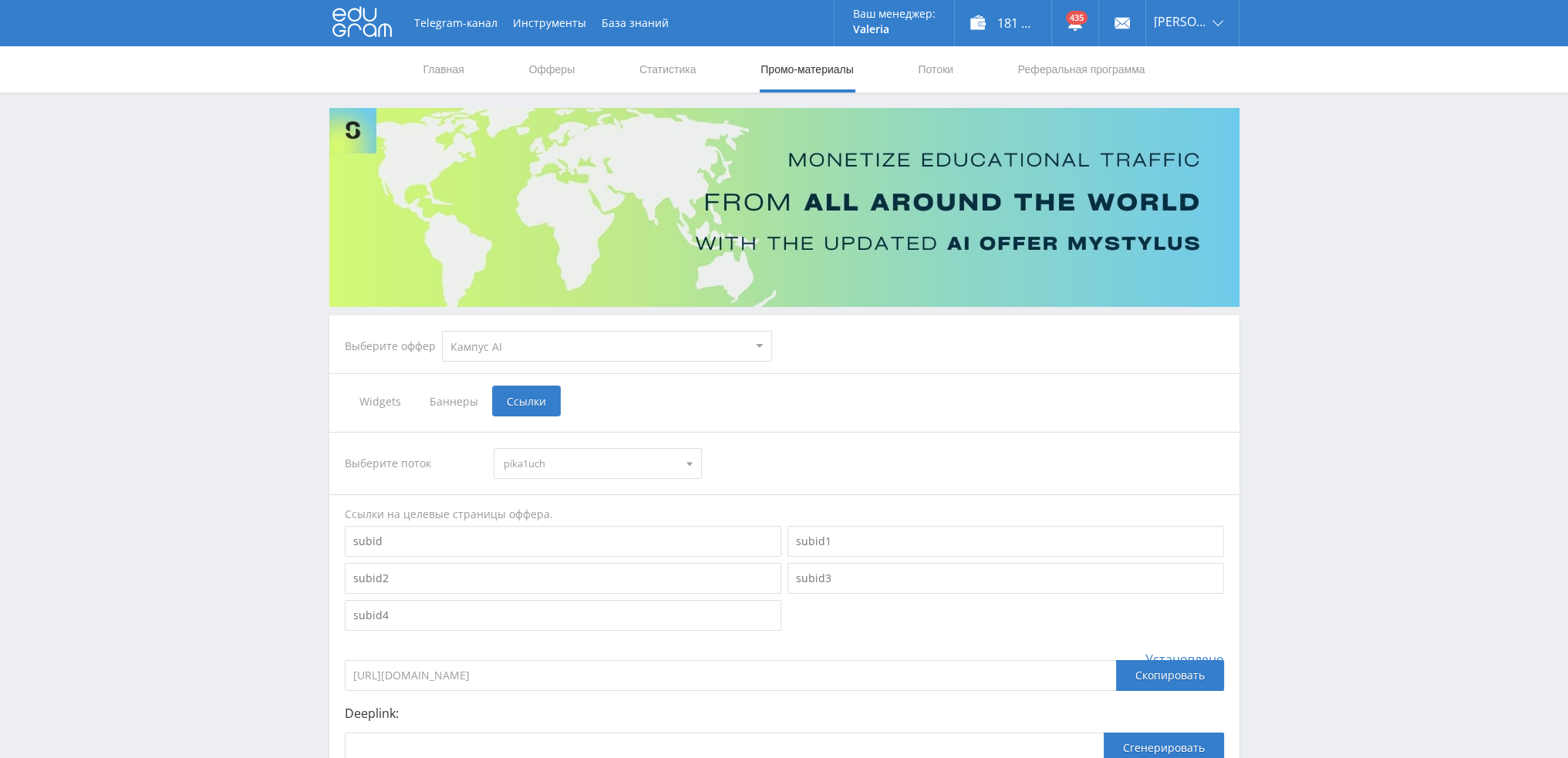
click at [589, 464] on span "pika1uch" at bounding box center [590, 463] width 174 height 30
click at [577, 510] on button "pika1botkurs" at bounding box center [598, 505] width 207 height 21
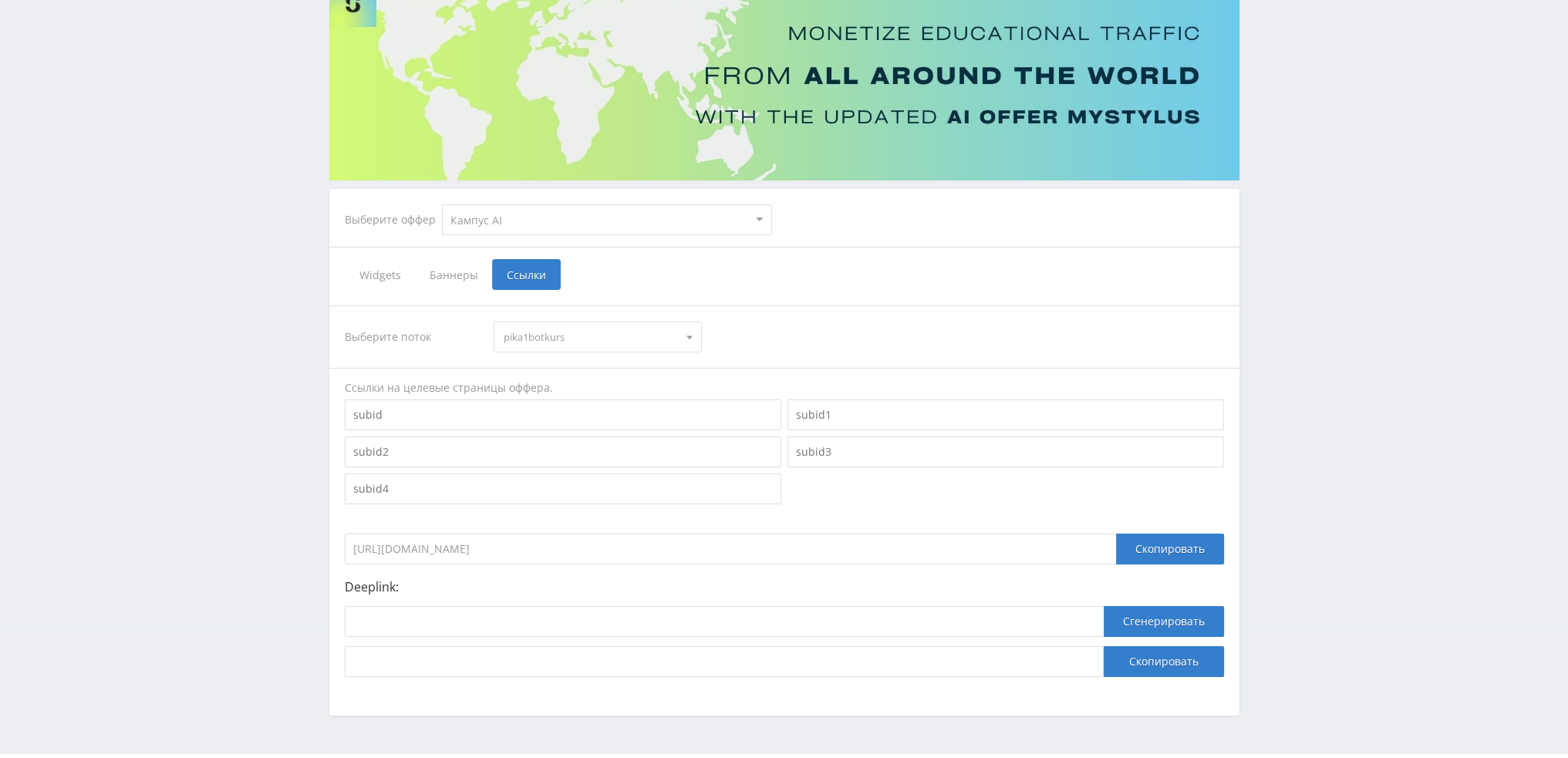
scroll to position [155, 0]
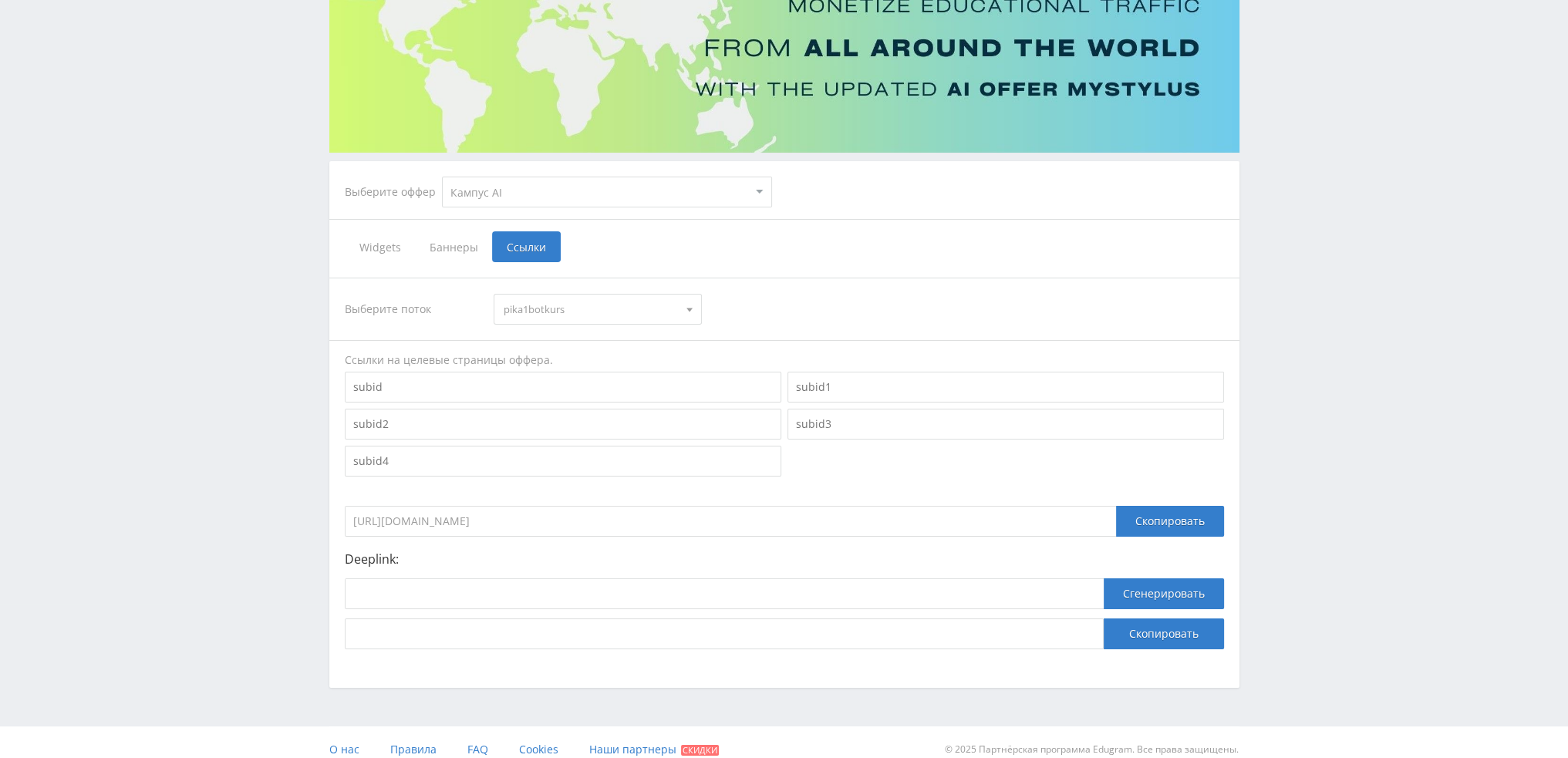
drag, startPoint x: 608, startPoint y: 521, endPoint x: 209, endPoint y: 523, distance: 399.0
click at [209, 523] on div "Telegram-канал Инструменты База знаний Ваш менеджер: [PERSON_NAME] [PERSON_NAME…" at bounding box center [784, 308] width 1568 height 927
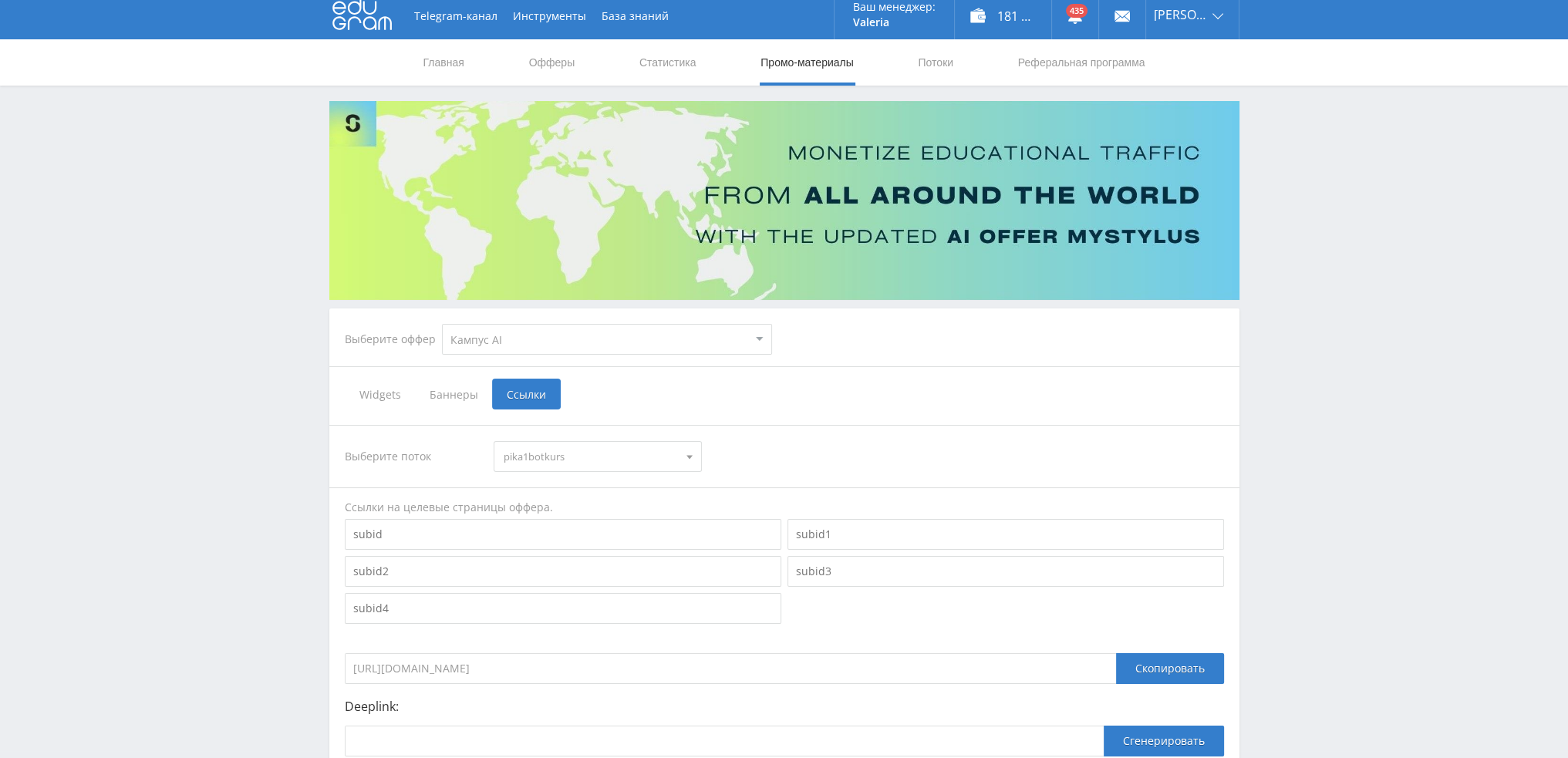
scroll to position [0, 0]
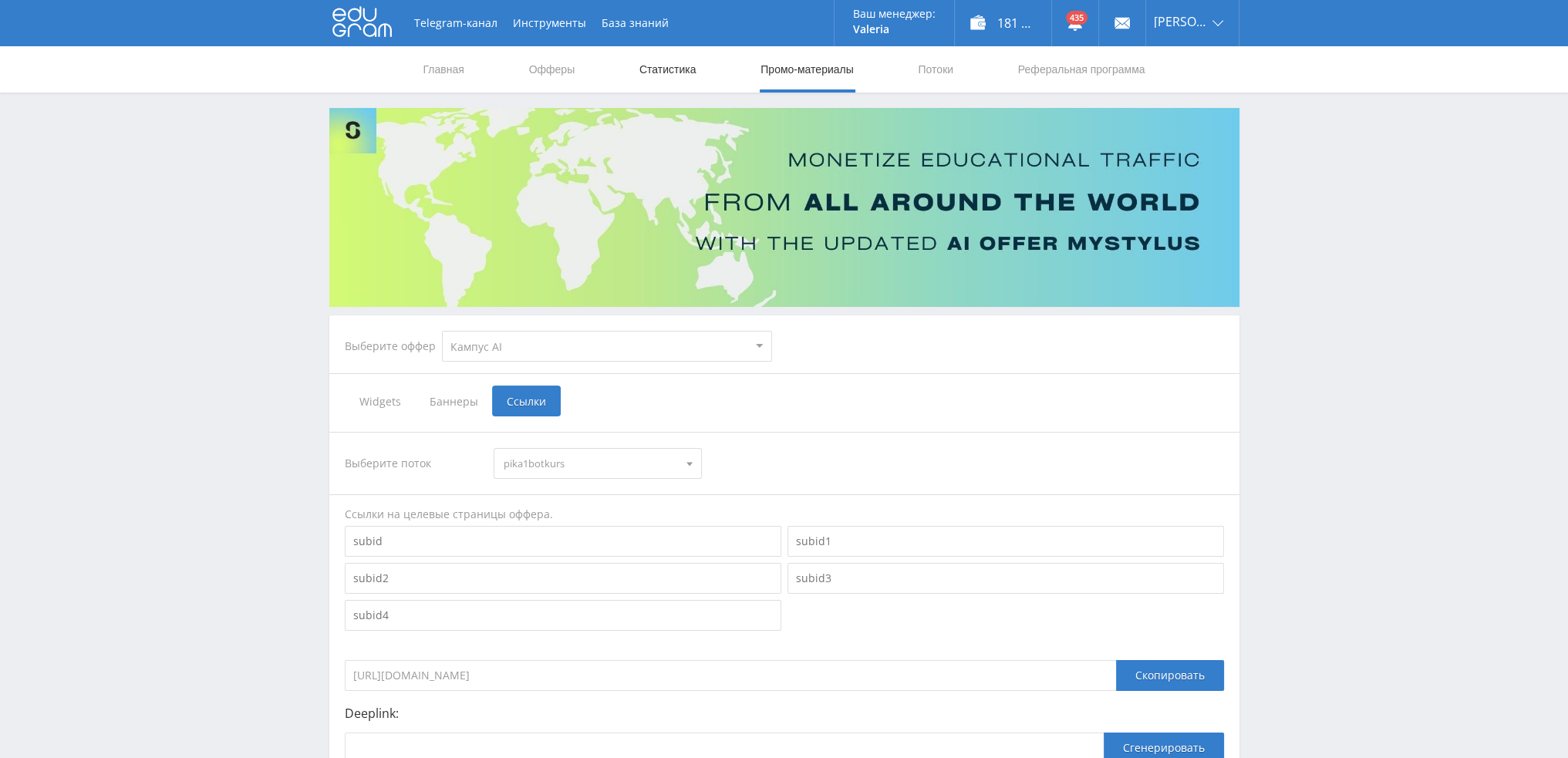
click at [672, 72] on link "Статистика" at bounding box center [668, 69] width 61 height 46
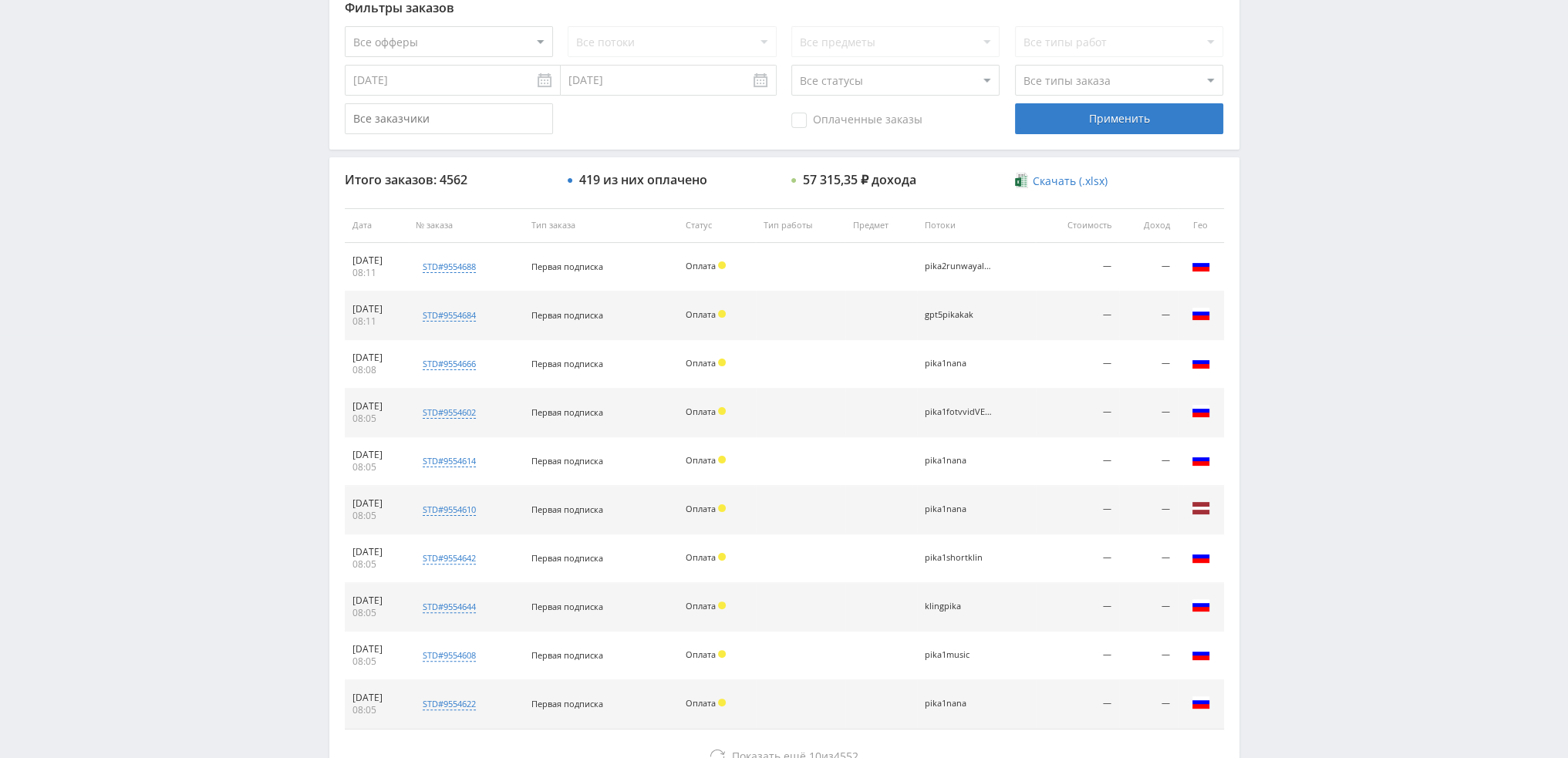
scroll to position [71, 0]
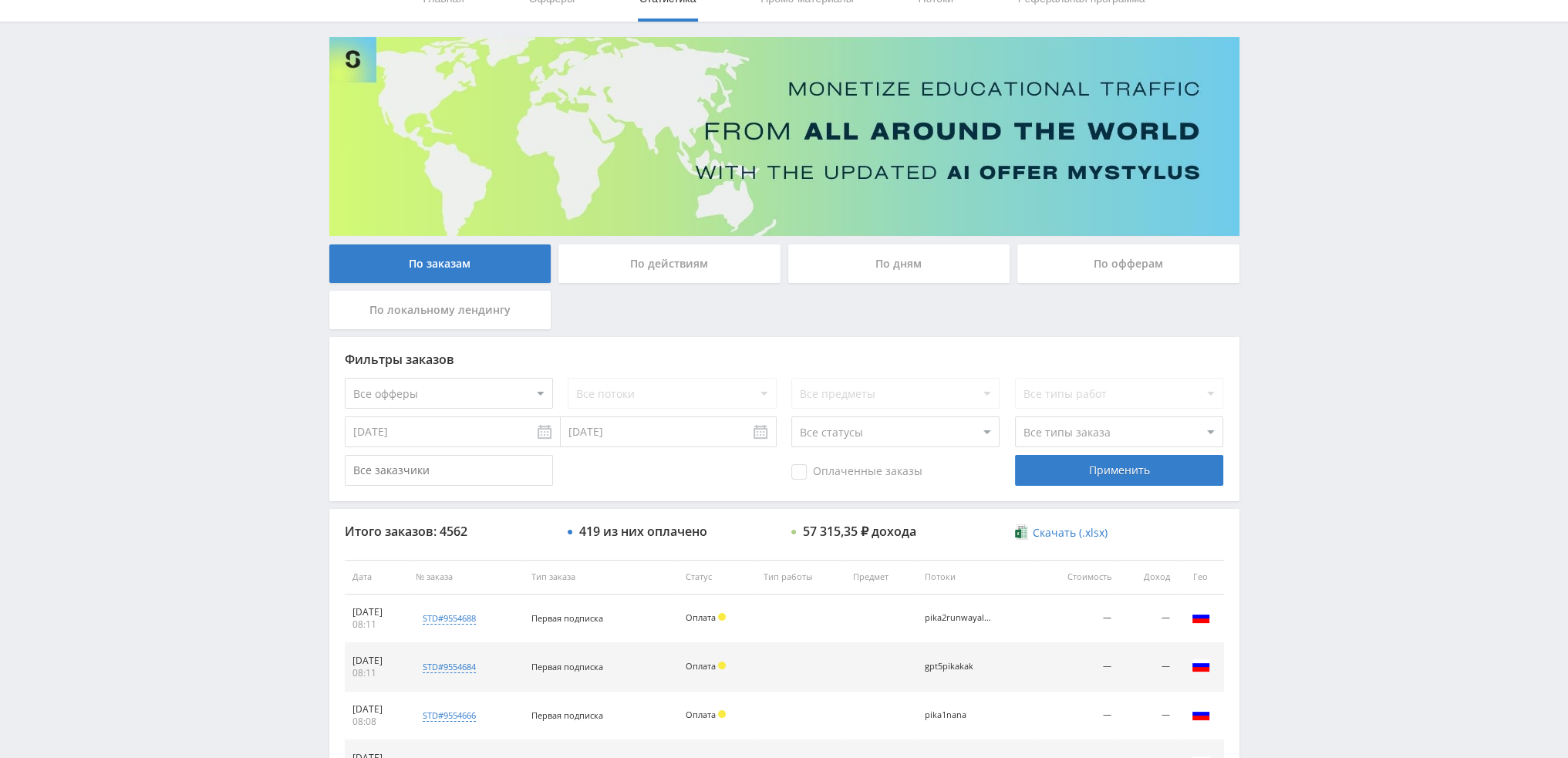
click at [877, 252] on div "По дням" at bounding box center [899, 264] width 222 height 38
click at [0, 0] on input "По дням" at bounding box center [0, 0] width 0 height 0
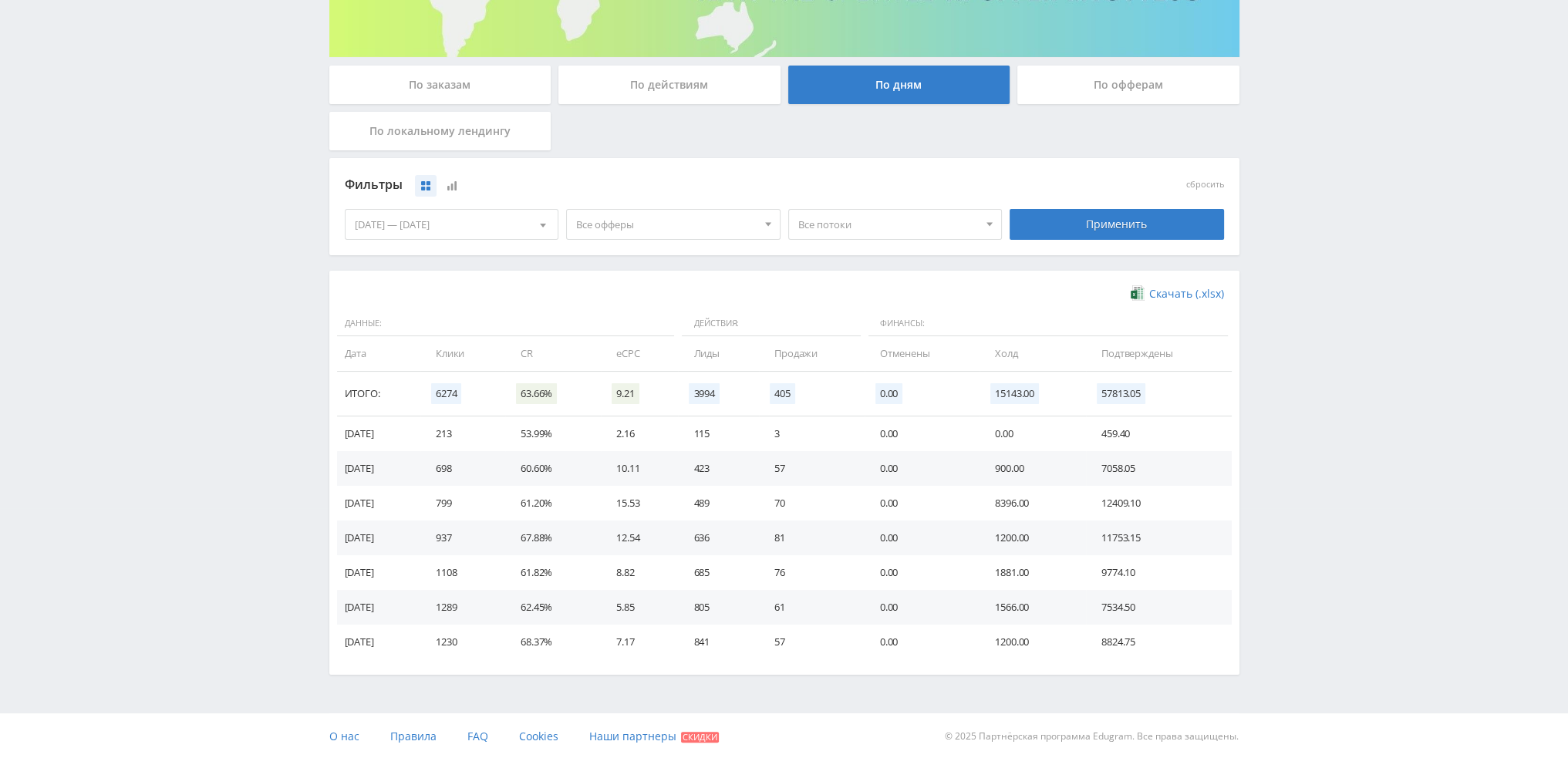
scroll to position [0, 0]
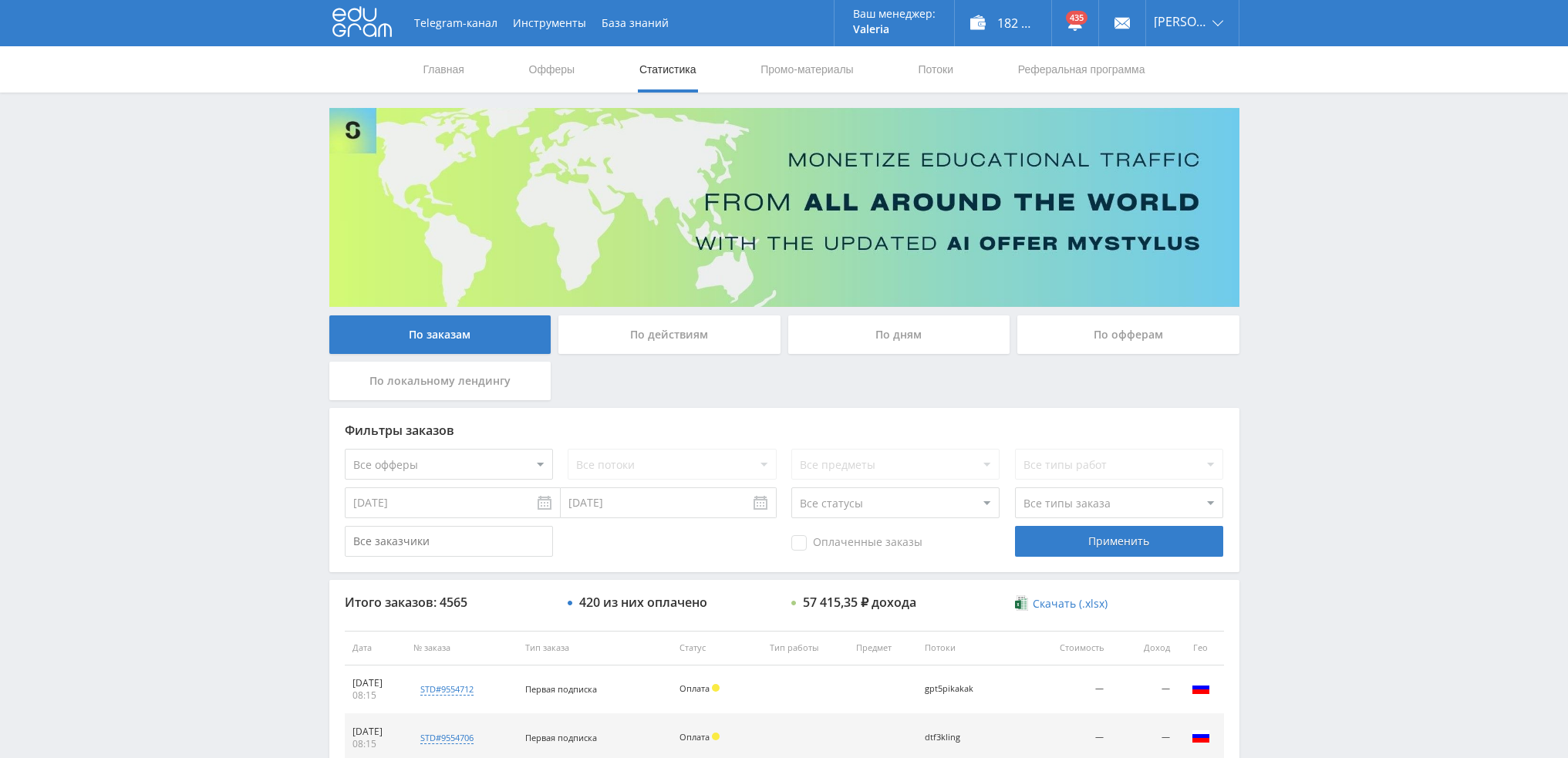
scroll to position [463, 0]
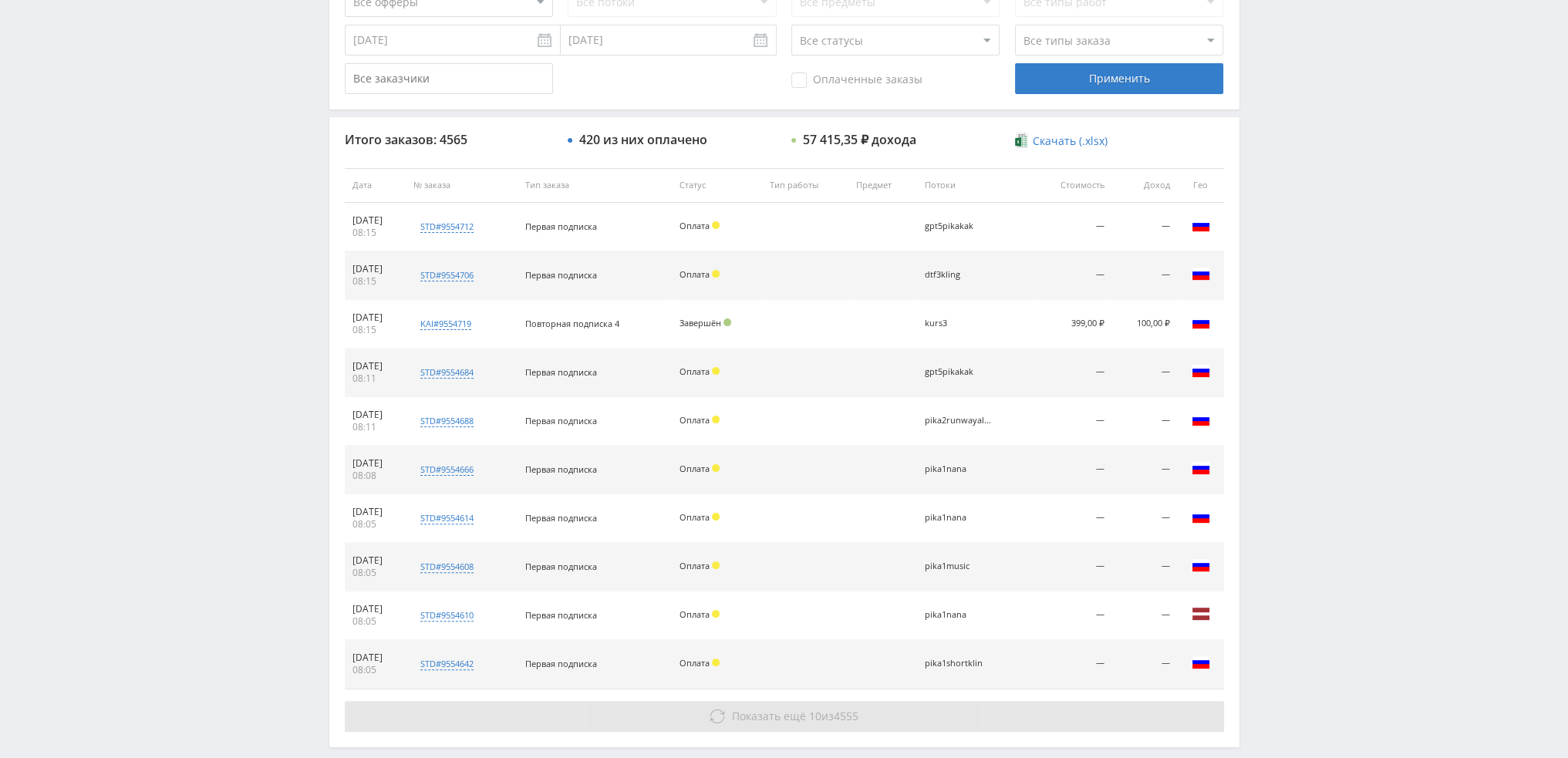
click at [845, 714] on span "4555" at bounding box center [846, 716] width 25 height 14
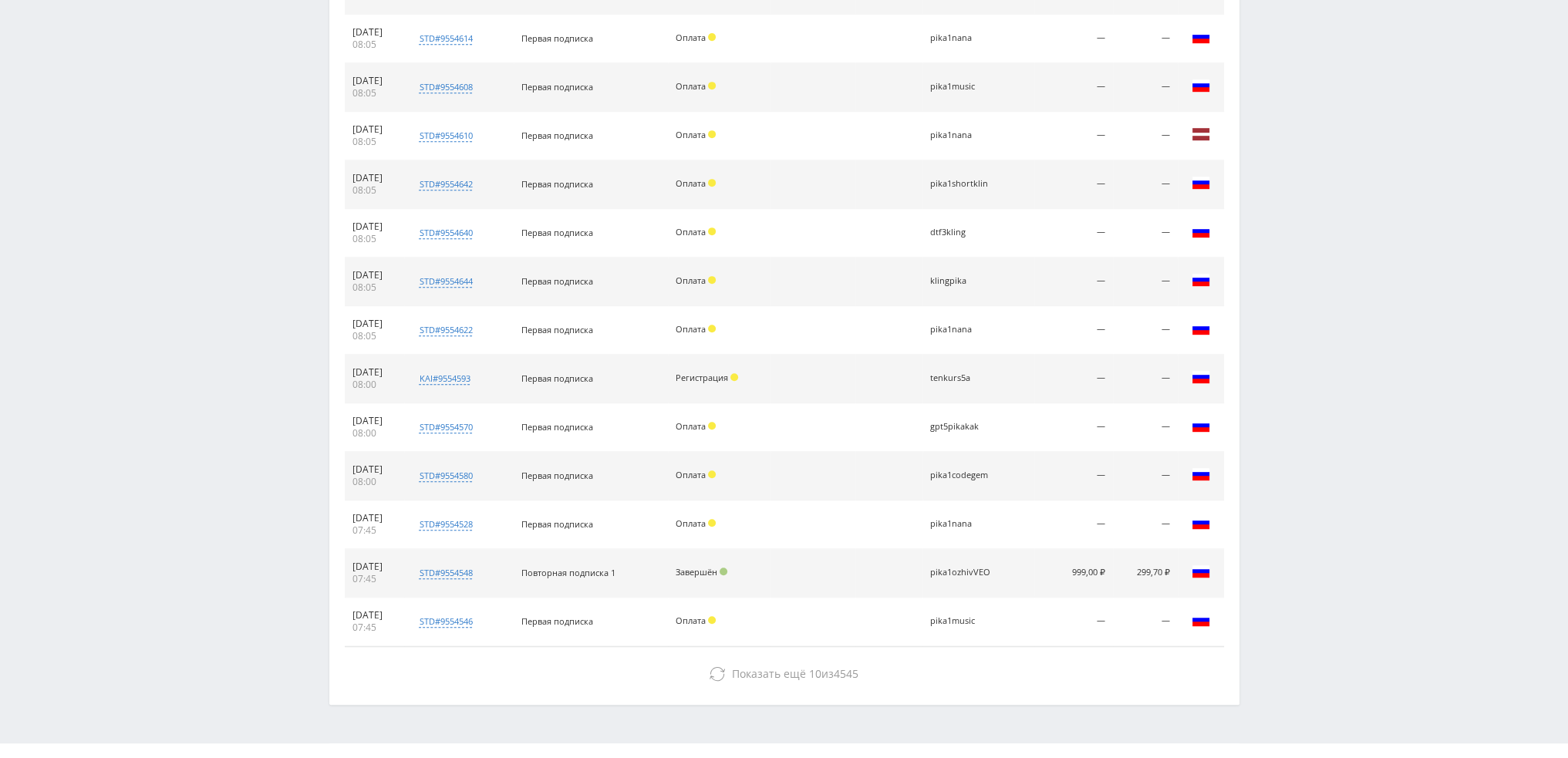
scroll to position [970, 0]
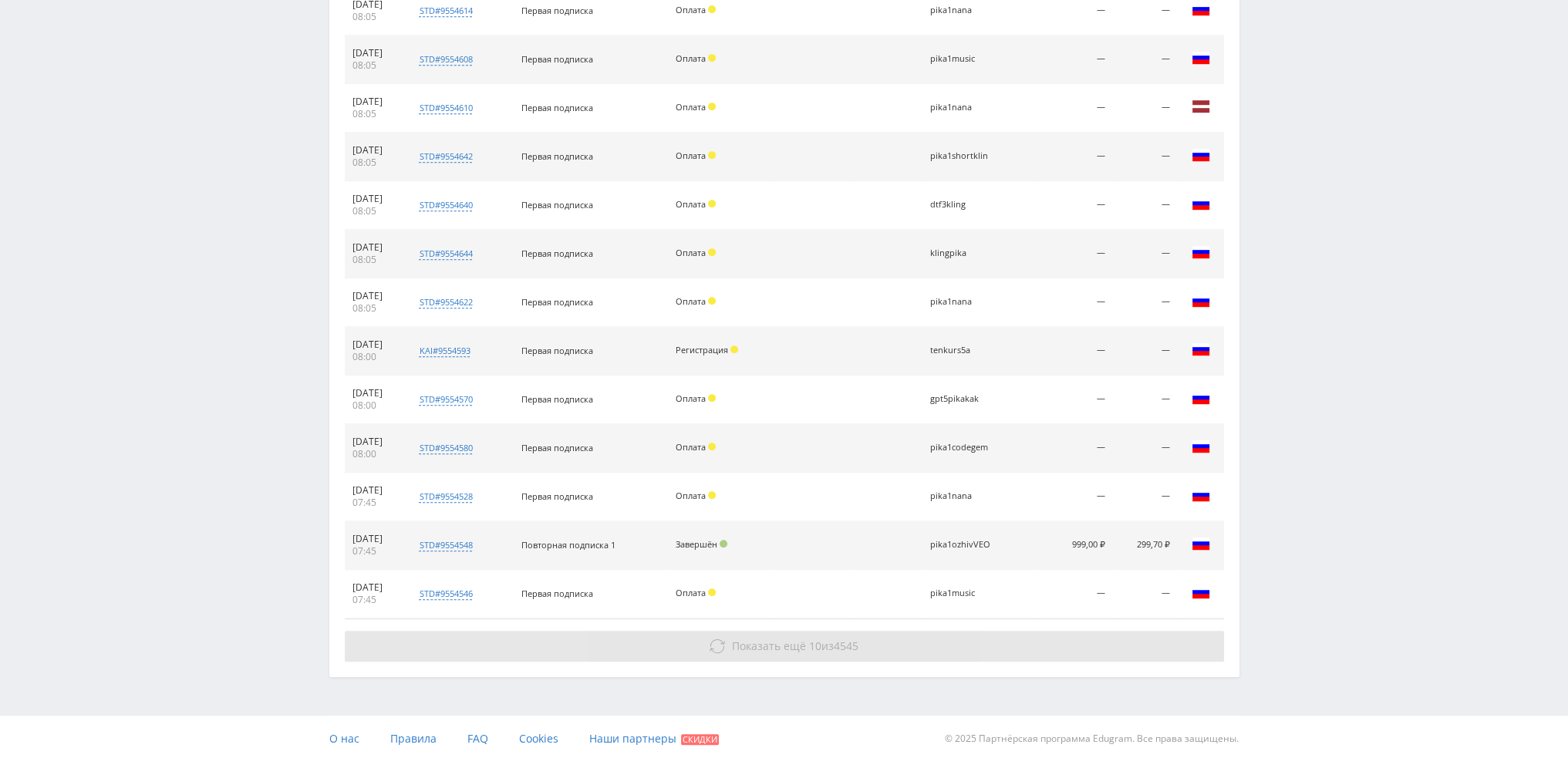
click at [963, 632] on button "Показать ещё 10 из 4545" at bounding box center [784, 647] width 879 height 31
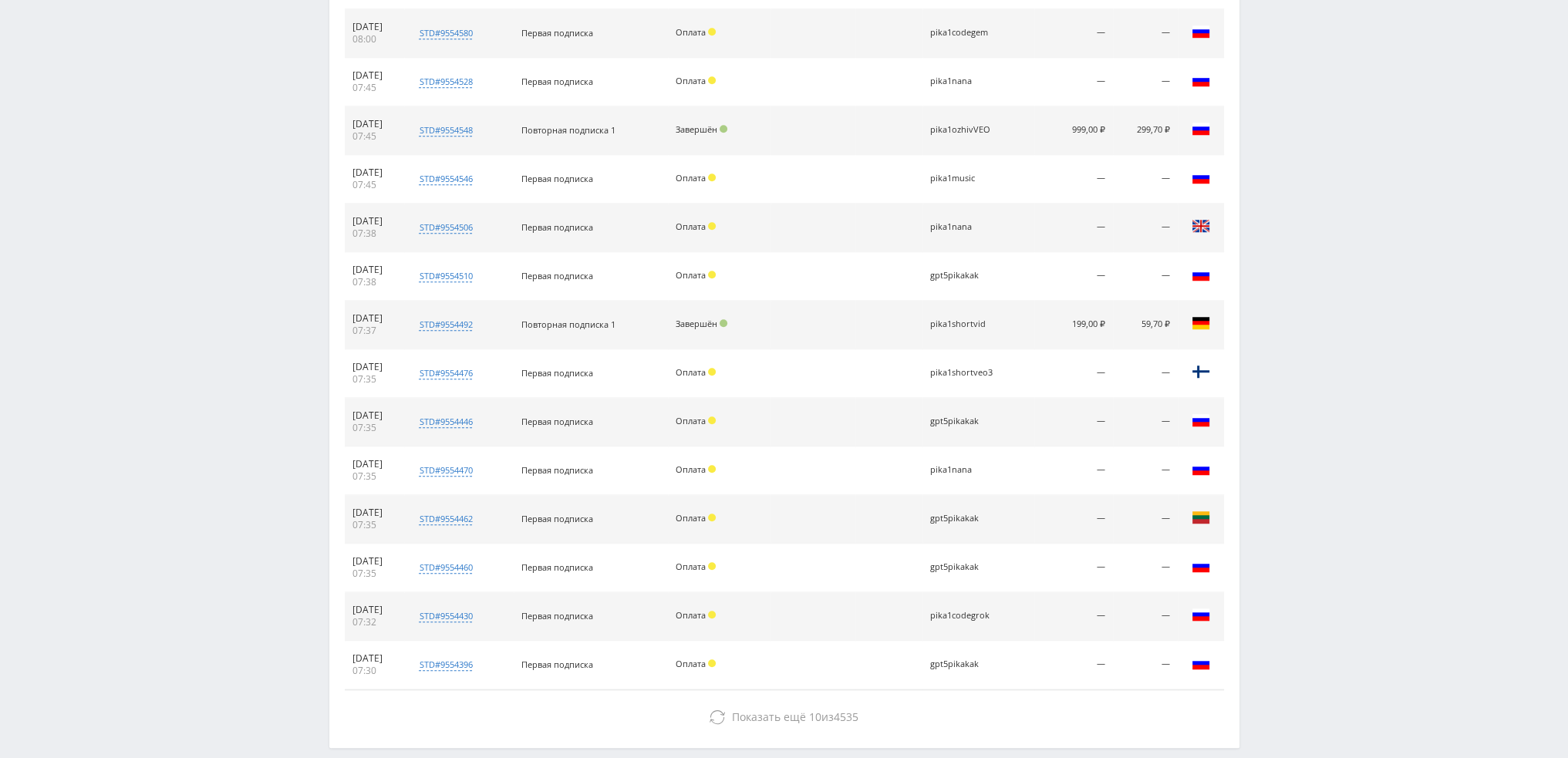
scroll to position [1378, 0]
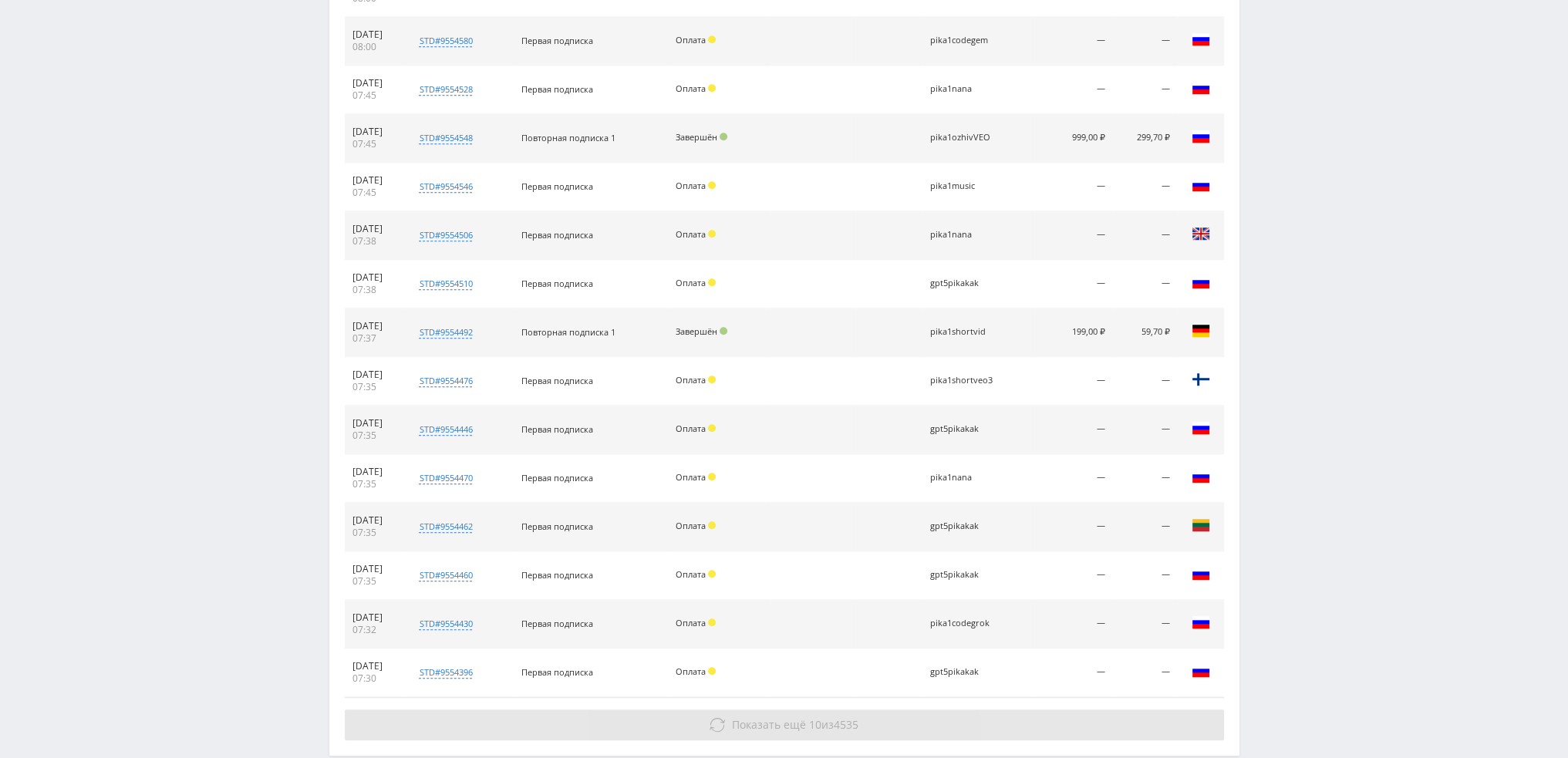
click at [950, 715] on button "Показать ещё 10 из 4535" at bounding box center [784, 725] width 879 height 31
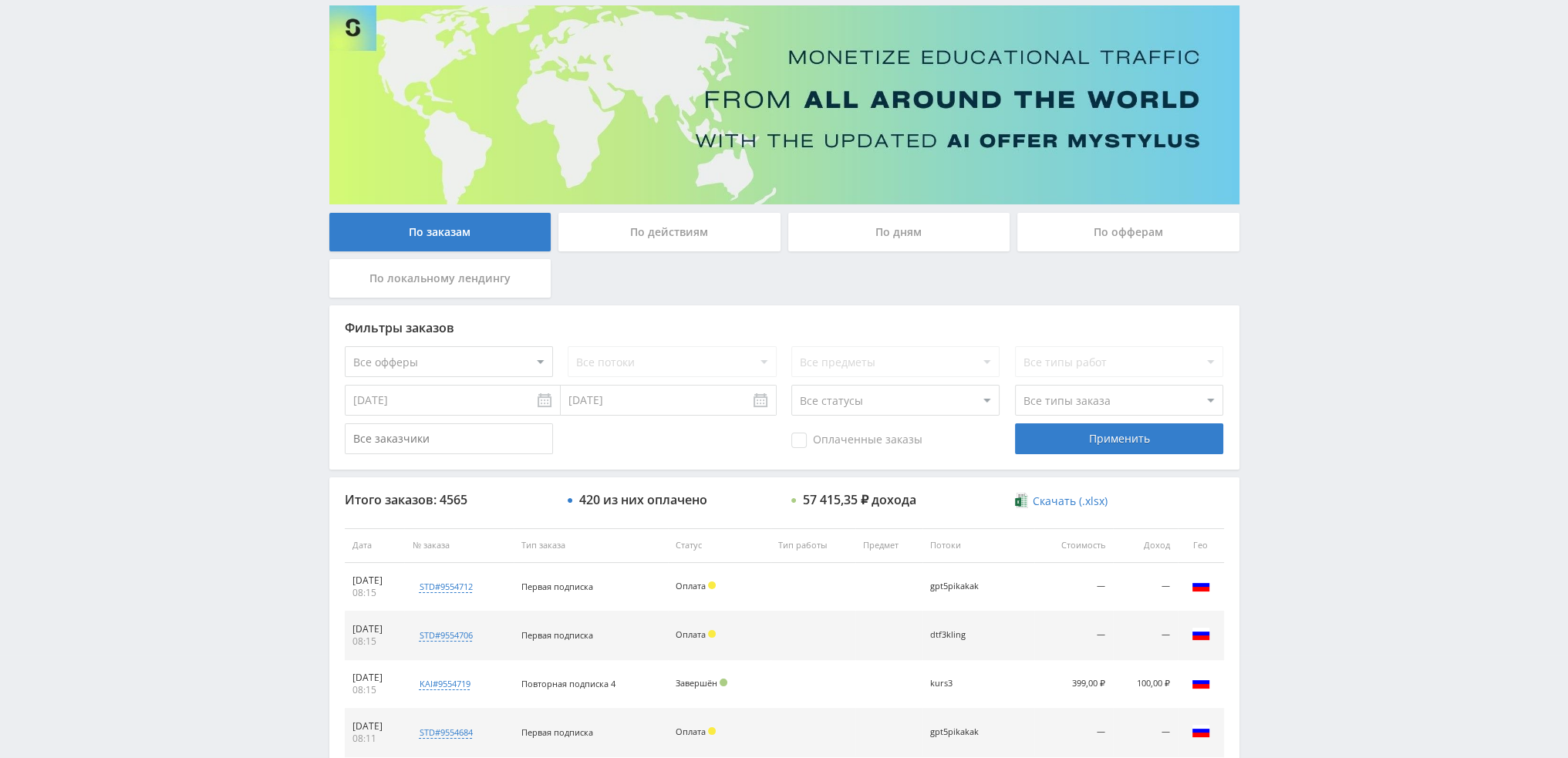
scroll to position [0, 0]
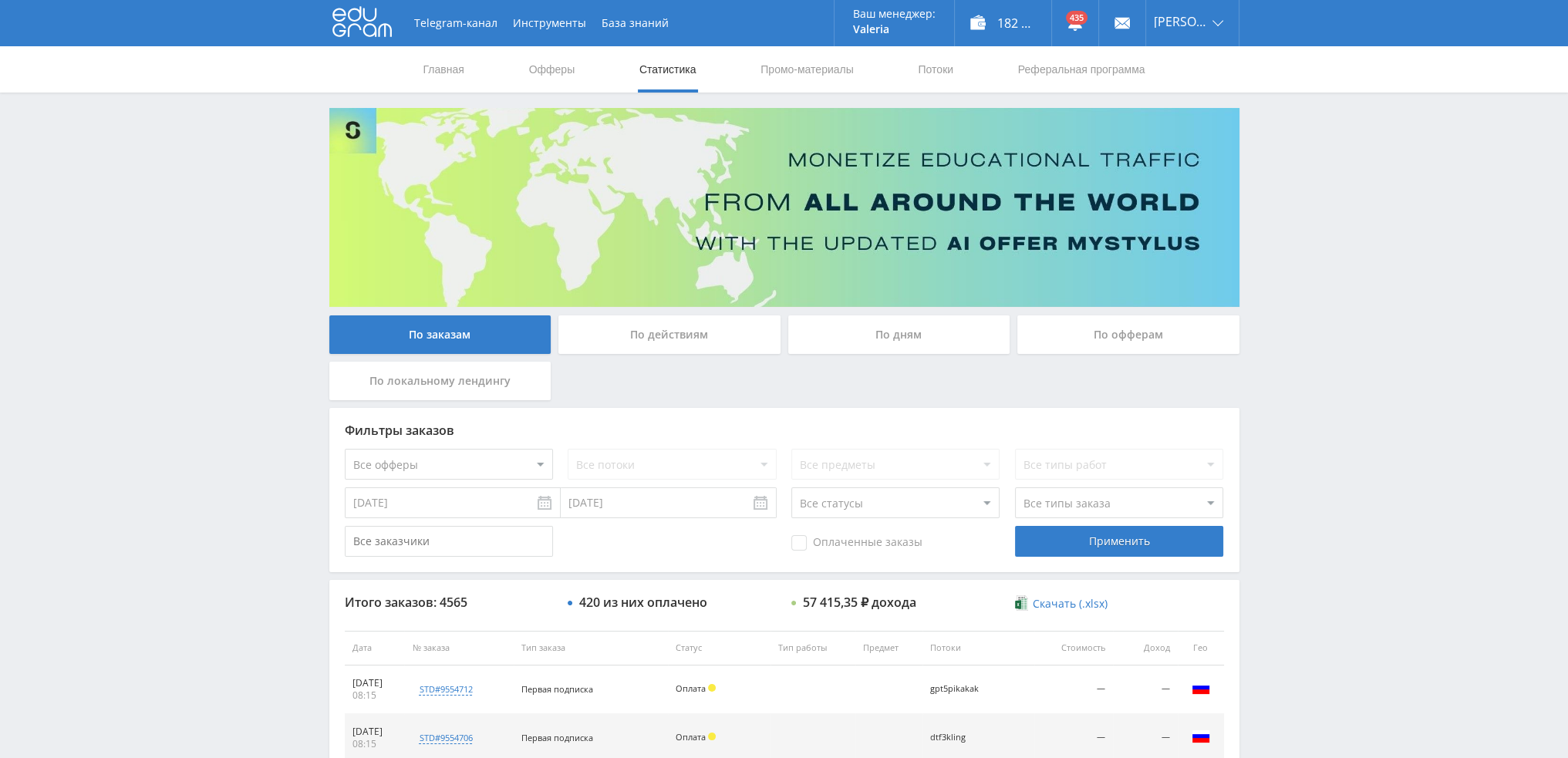
click at [905, 323] on div "По дням" at bounding box center [899, 334] width 222 height 38
click at [0, 0] on input "По дням" at bounding box center [0, 0] width 0 height 0
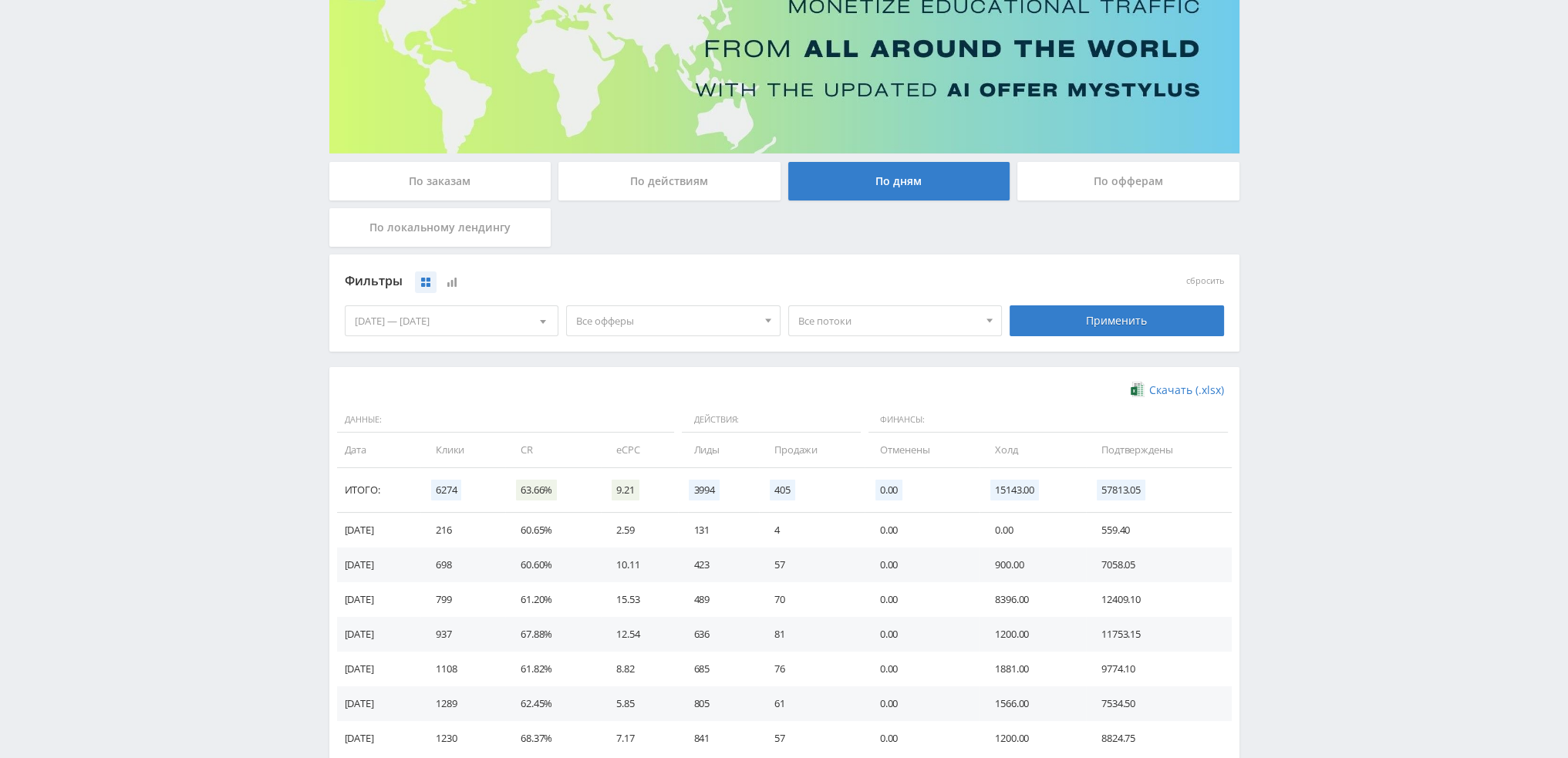
scroll to position [155, 0]
